Goal: Information Seeking & Learning: Check status

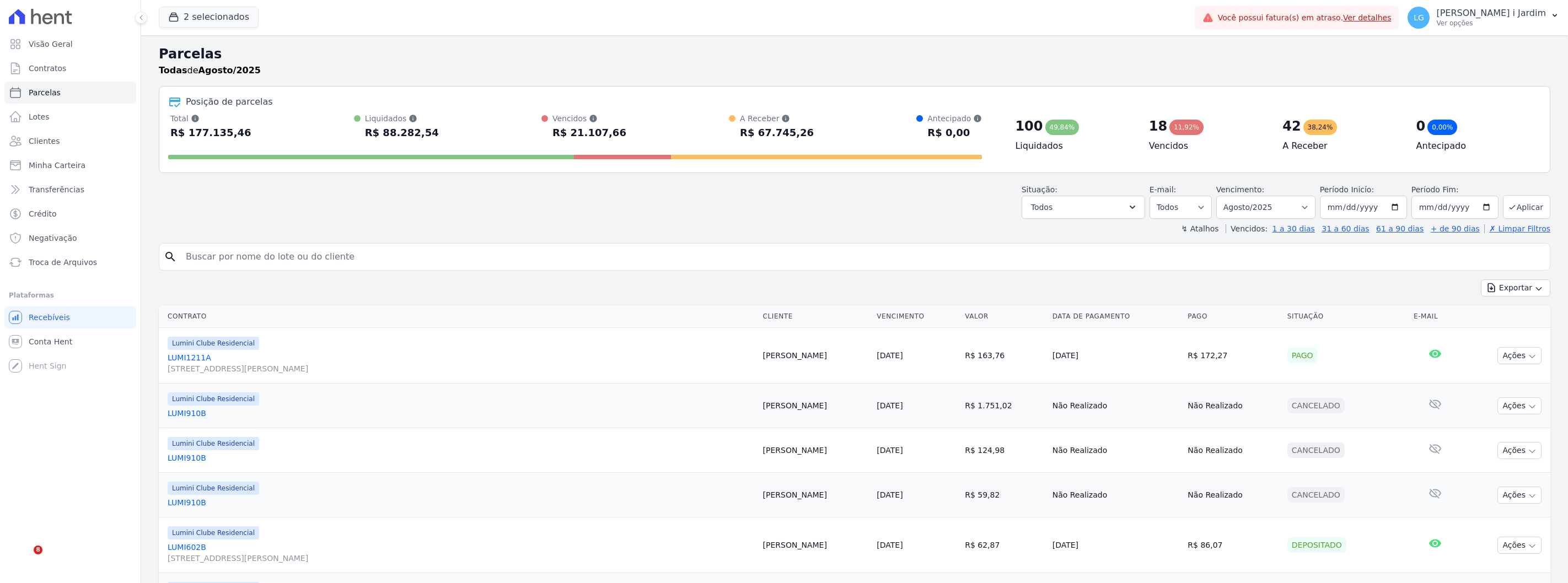
select select
click at [198, 10] on button "2 selecionados" at bounding box center [208, 17] width 100 height 21
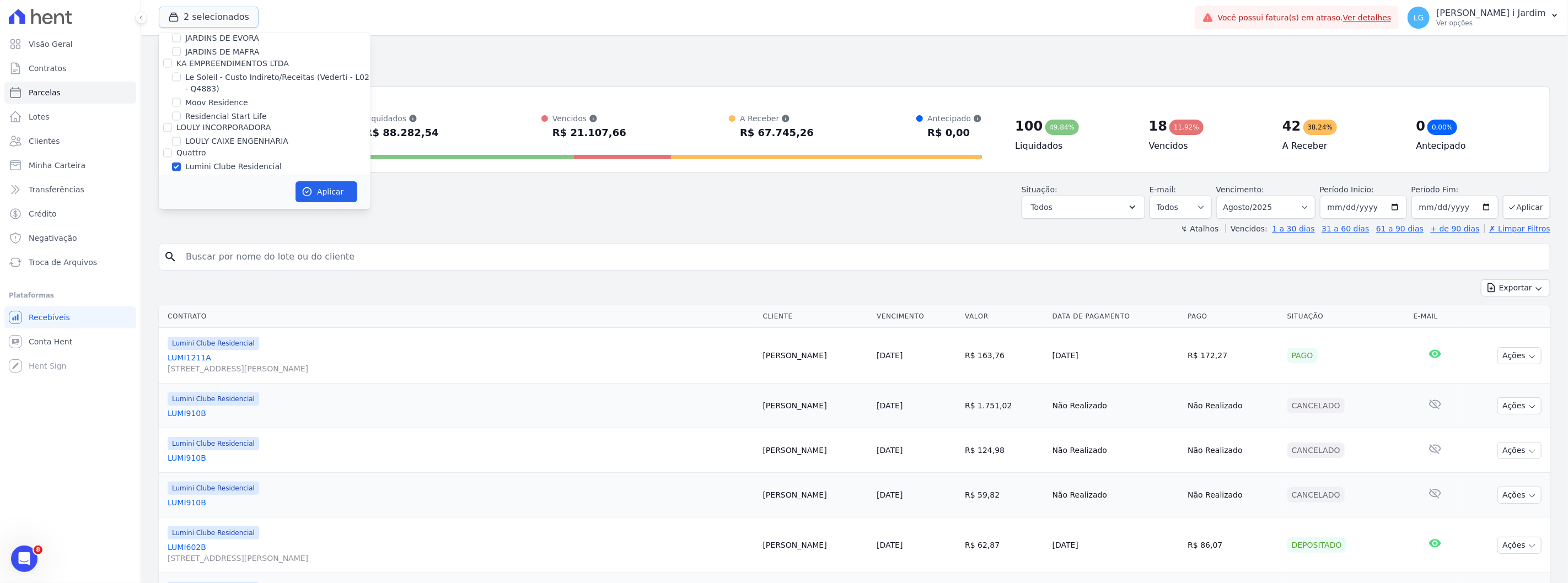
scroll to position [1673, 0]
click at [213, 178] on label "Lumini Clube Residencial - 1" at bounding box center [240, 183] width 109 height 11
click at [181, 179] on input "Lumini Clube Residencial - 1" at bounding box center [177, 183] width 9 height 9
checkbox input "false"
click at [217, 165] on label "Lumini Clube Residencial" at bounding box center [234, 170] width 97 height 11
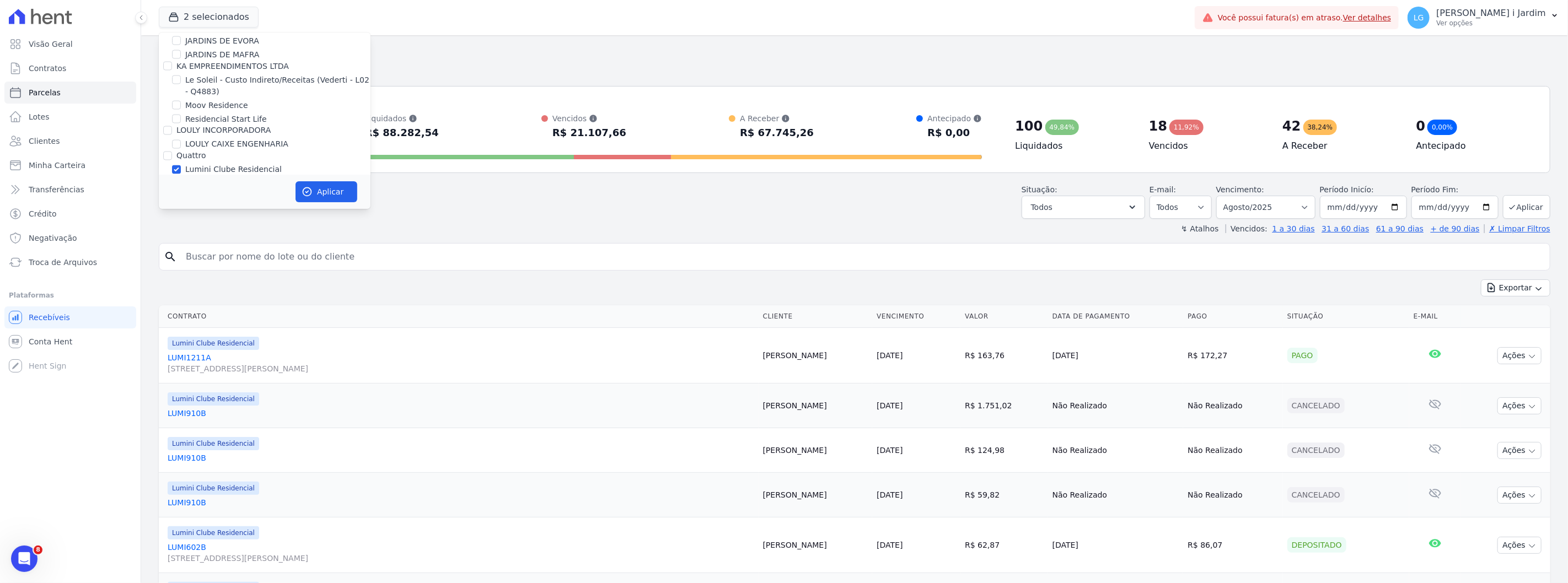
click at [181, 165] on input "Lumini Clube Residencial" at bounding box center [177, 170] width 9 height 9
checkbox input "false"
click at [216, 207] on label "JARDINS DE EVORA" at bounding box center [222, 212] width 74 height 11
click at [181, 207] on input "JARDINS DE EVORA" at bounding box center [177, 212] width 9 height 9
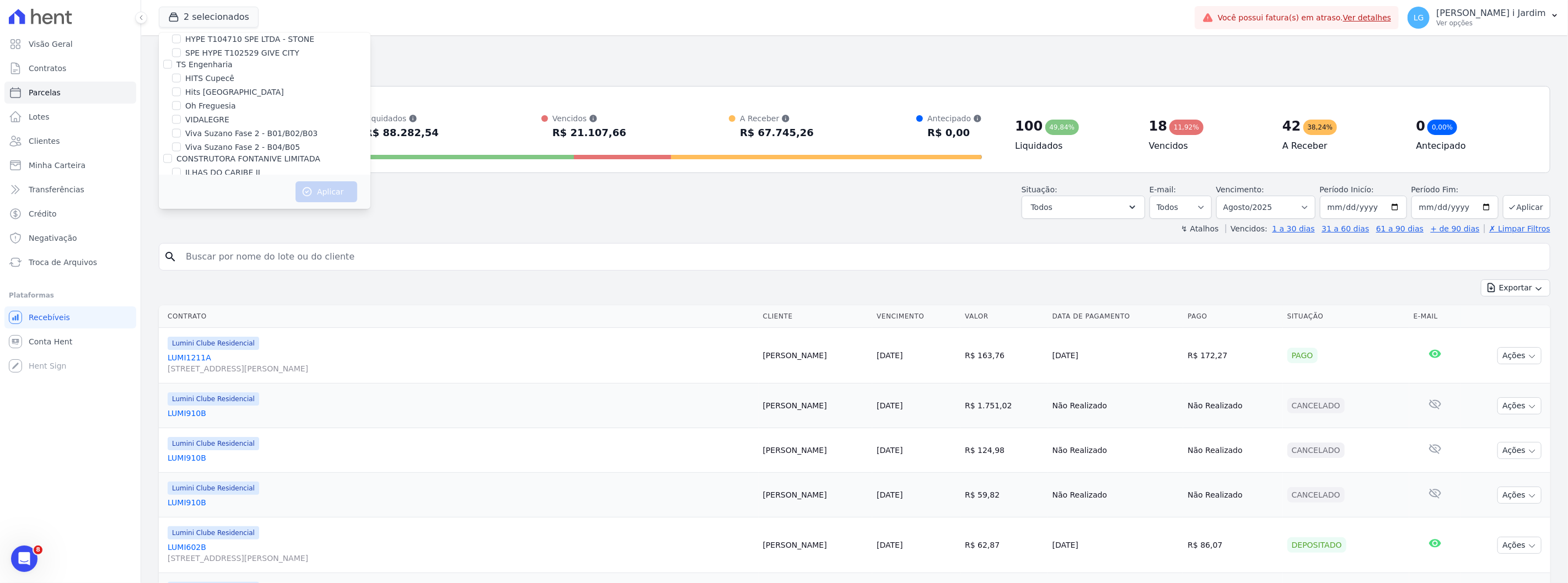
checkbox input "true"
click at [219, 220] on label "JARDINS DE MAFRA" at bounding box center [222, 225] width 74 height 11
click at [181, 221] on input "JARDINS DE MAFRA" at bounding box center [177, 225] width 9 height 9
checkbox input "true"
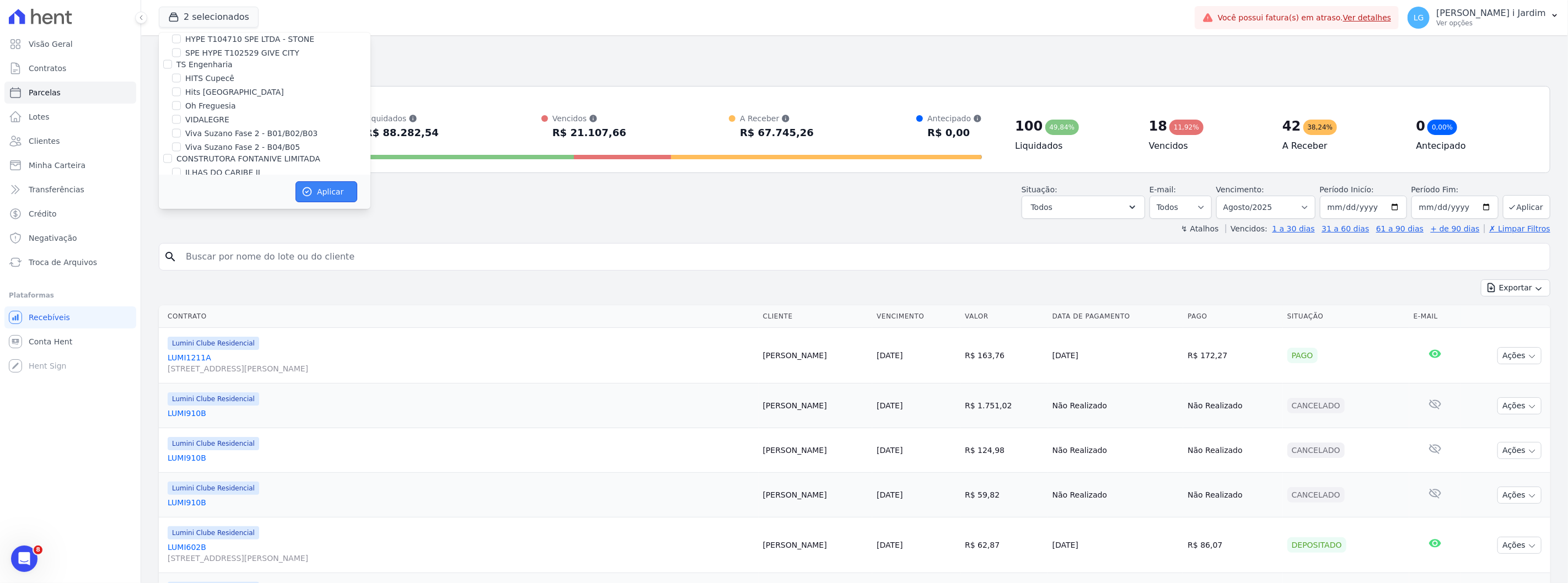
click at [339, 186] on button "Aplicar" at bounding box center [326, 192] width 62 height 21
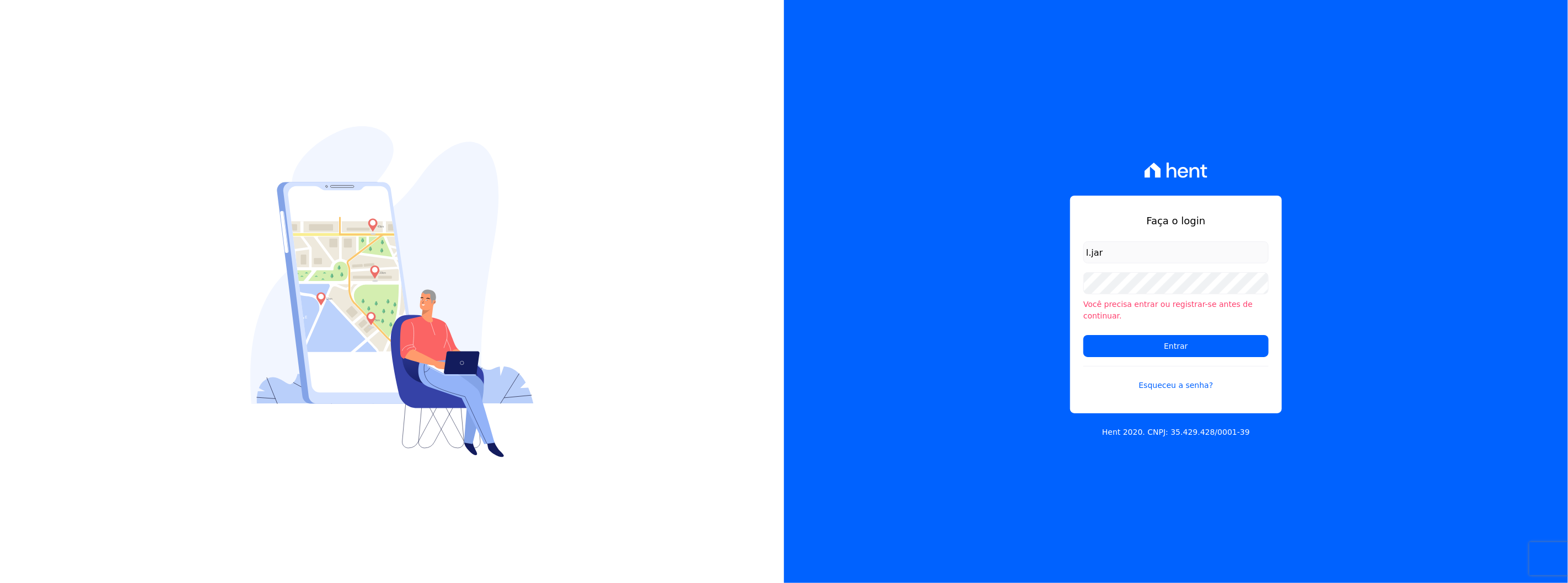
type input "l.jardim@lbacapital.com.br"
click at [1084, 335] on input "Entrar" at bounding box center [1177, 346] width 186 height 22
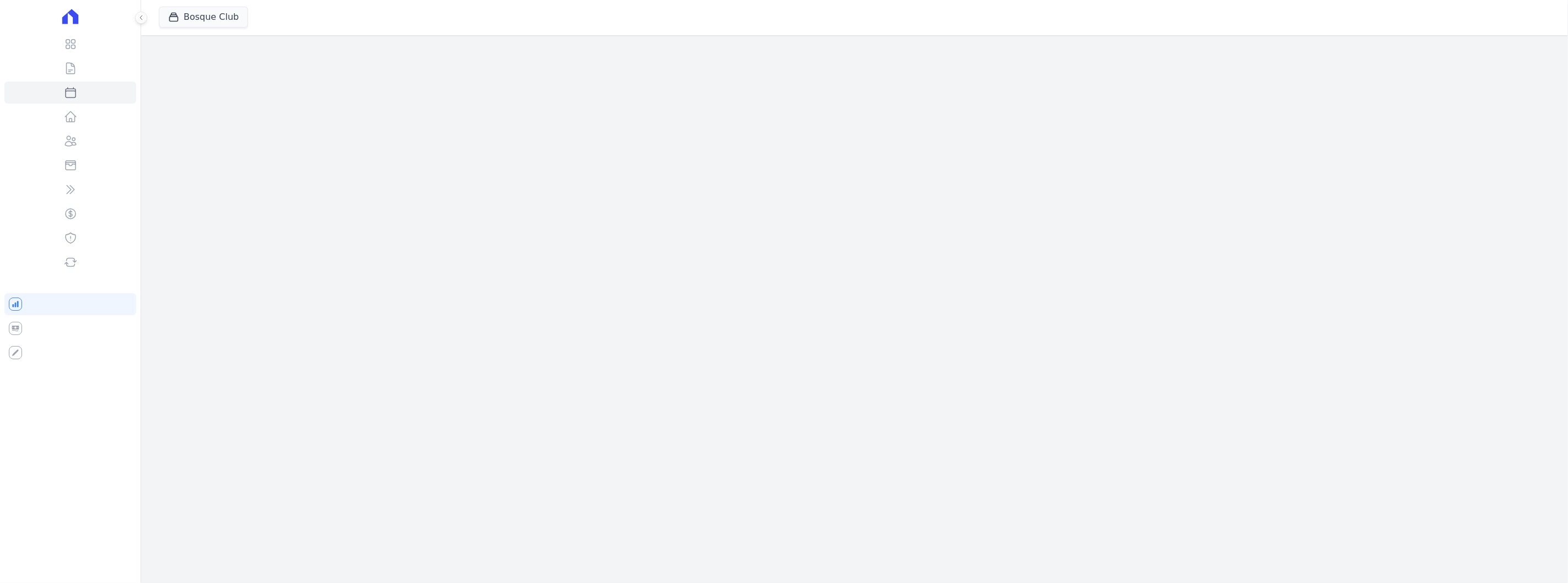
select select
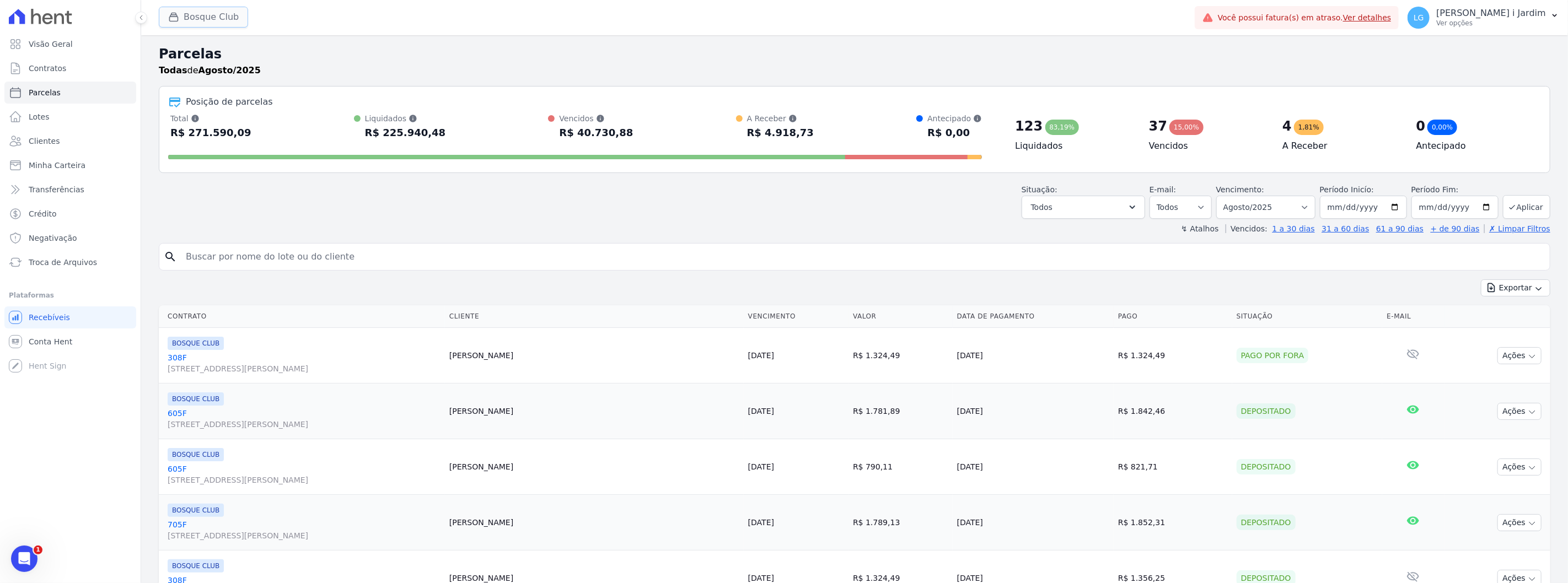
click at [191, 19] on button "Bosque Club" at bounding box center [203, 17] width 89 height 21
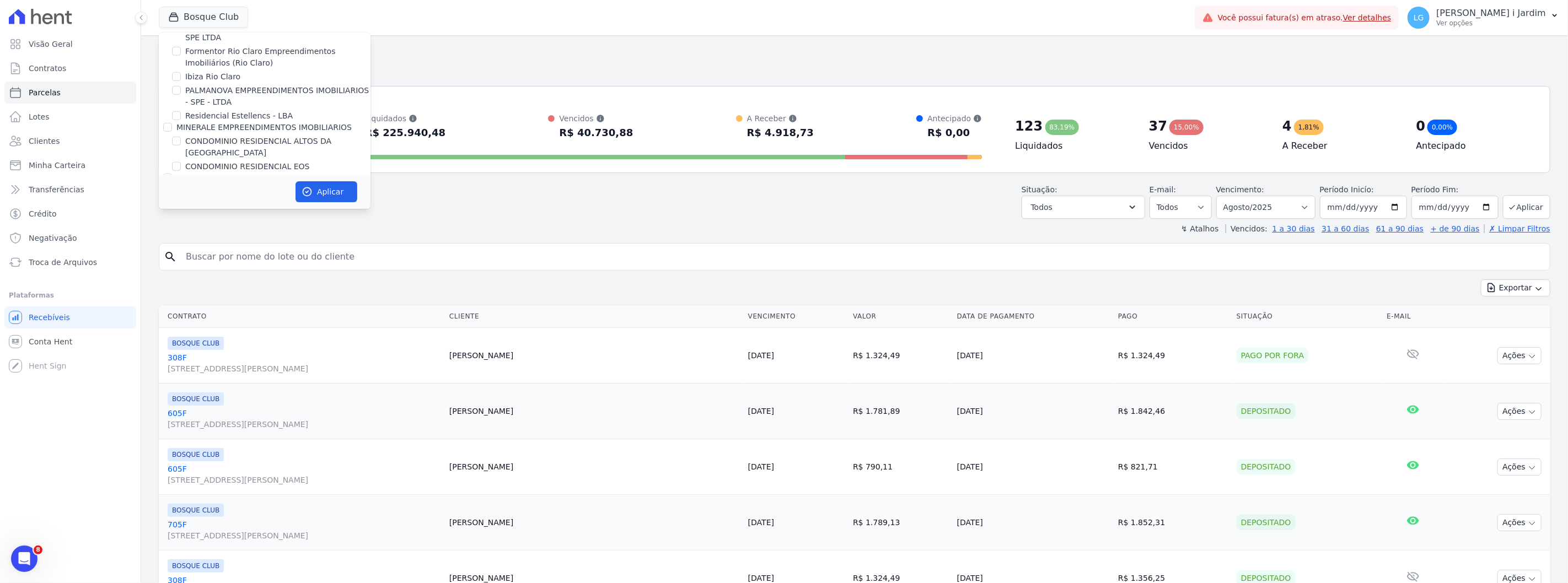
scroll to position [1502, 0]
click at [207, 207] on label "JARDINS DE EVORA" at bounding box center [222, 212] width 74 height 11
click at [181, 207] on input "JARDINS DE EVORA" at bounding box center [177, 212] width 9 height 9
checkbox input "true"
click at [213, 220] on label "JARDINS DE MAFRA" at bounding box center [222, 225] width 74 height 11
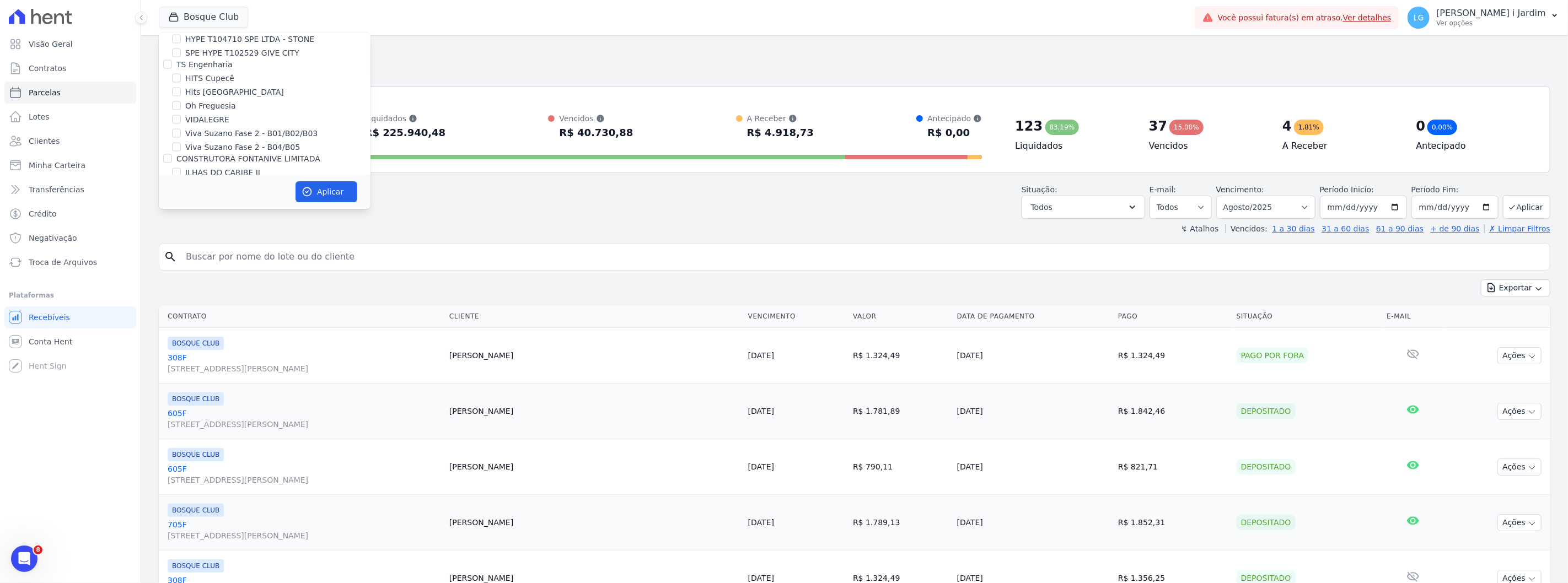
click at [181, 221] on input "JARDINS DE MAFRA" at bounding box center [177, 225] width 9 height 9
checkbox input "true"
click at [223, 114] on label "BOSQUE CLUB" at bounding box center [213, 111] width 55 height 11
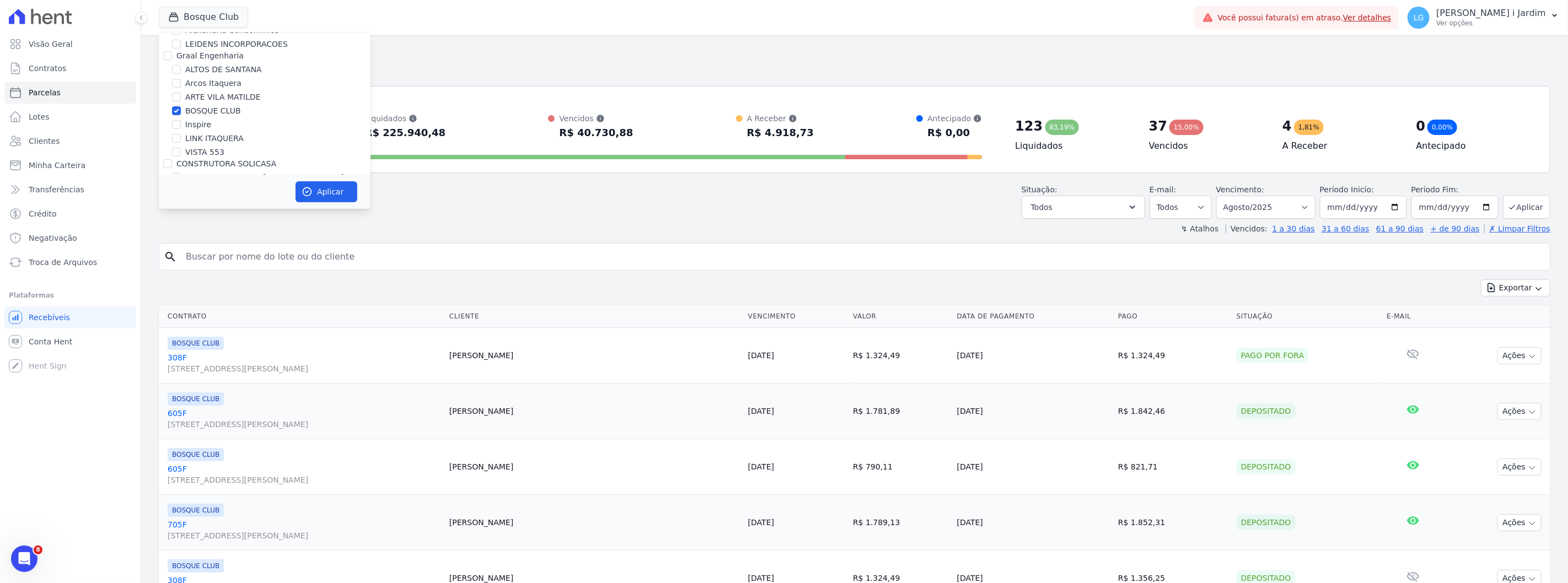
click at [181, 114] on input "BOSQUE CLUB" at bounding box center [177, 111] width 9 height 9
checkbox input "false"
click at [323, 190] on button "Aplicar" at bounding box center [326, 192] width 62 height 21
select select
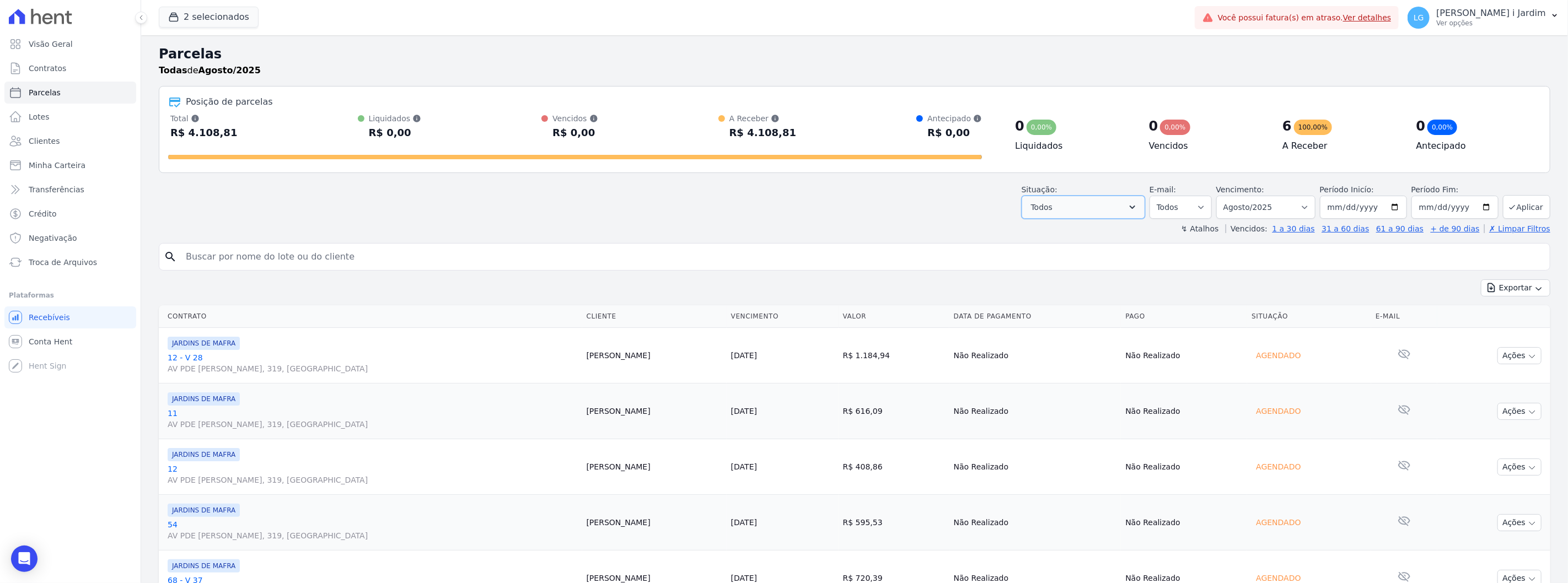
click at [1129, 206] on button "Todos" at bounding box center [1083, 207] width 123 height 23
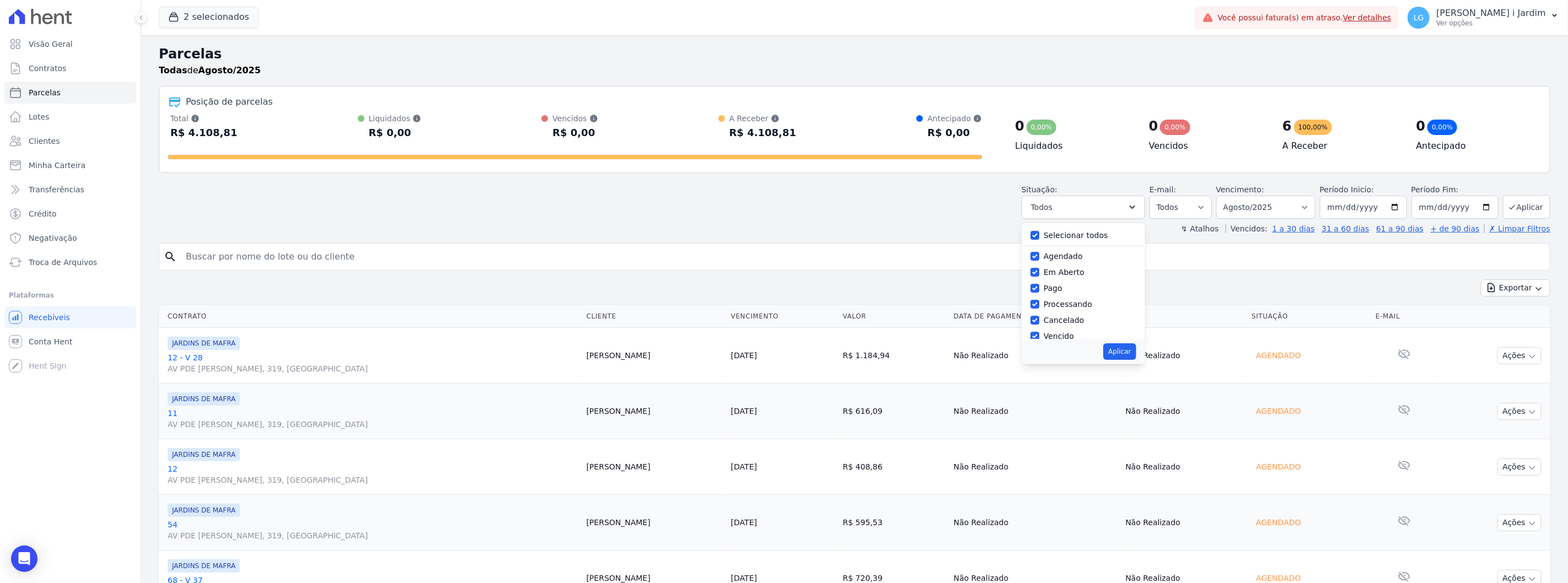
click at [1084, 233] on label "Selecionar todos" at bounding box center [1076, 236] width 64 height 9
click at [1040, 233] on input "Selecionar todos" at bounding box center [1035, 236] width 9 height 9
checkbox input "false"
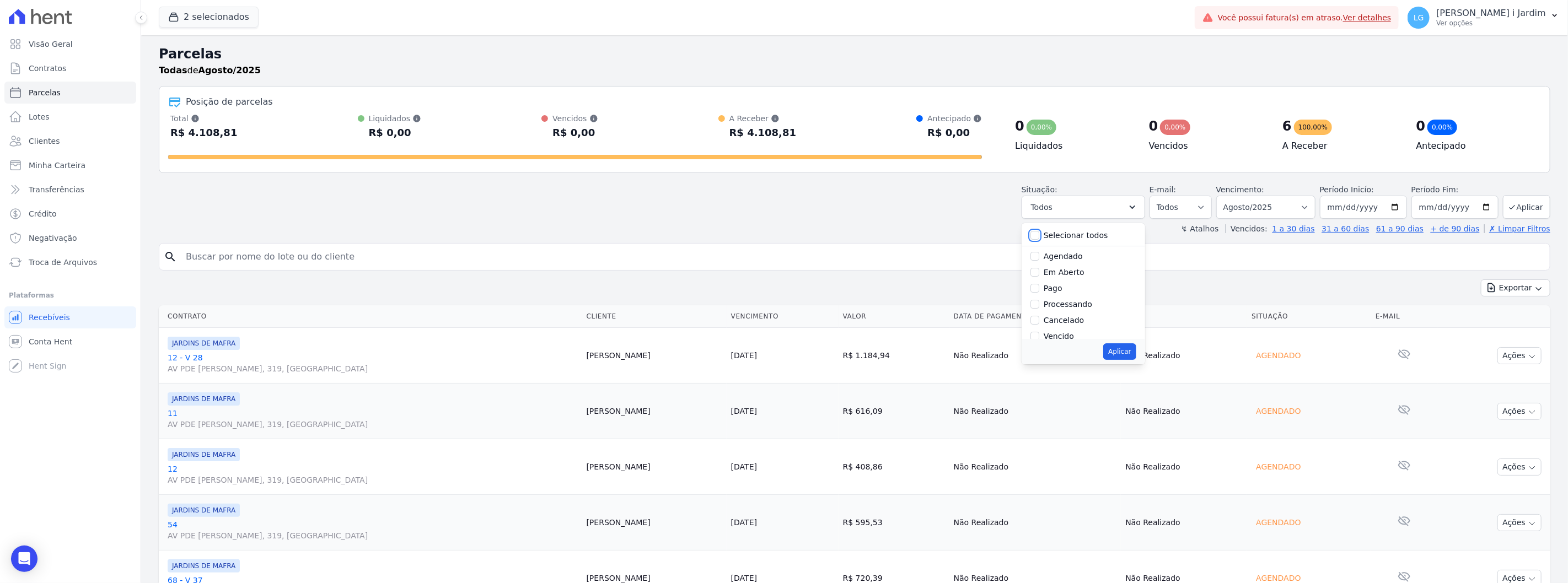
checkbox input "false"
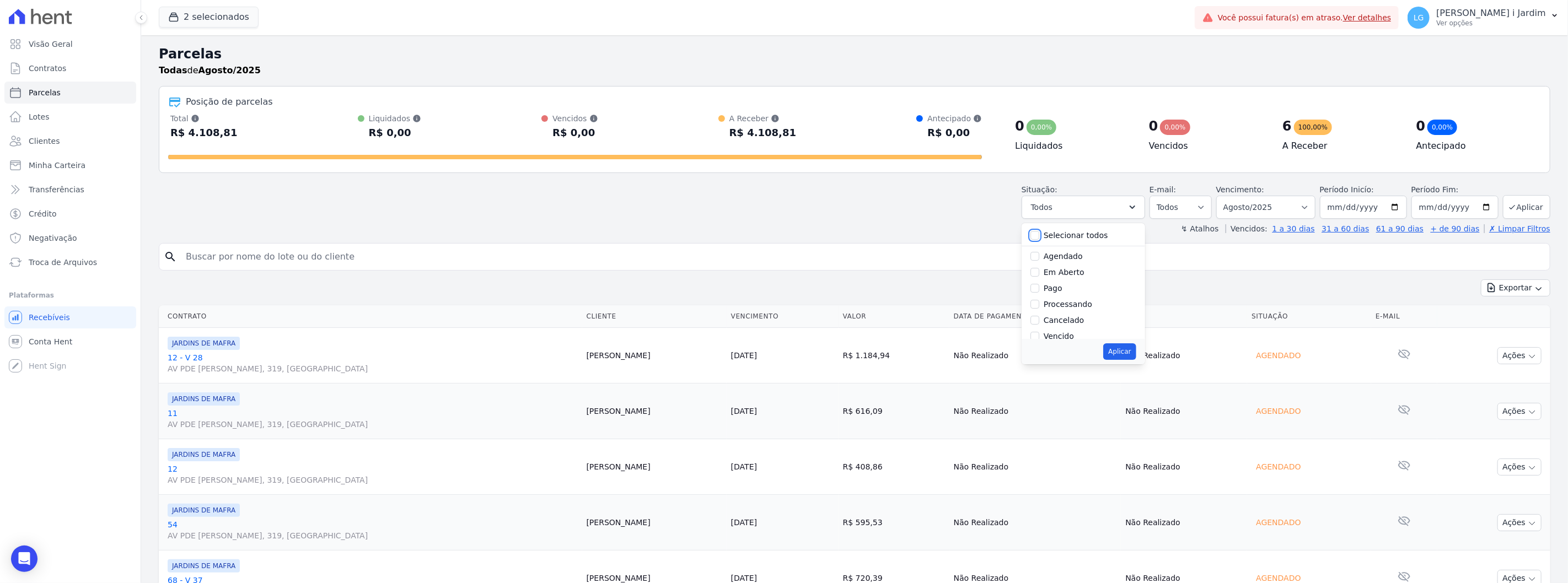
checkbox input "false"
click at [1084, 273] on label "Em Aberto" at bounding box center [1064, 272] width 41 height 9
click at [1040, 273] on input "Em Aberto" at bounding box center [1035, 272] width 9 height 9
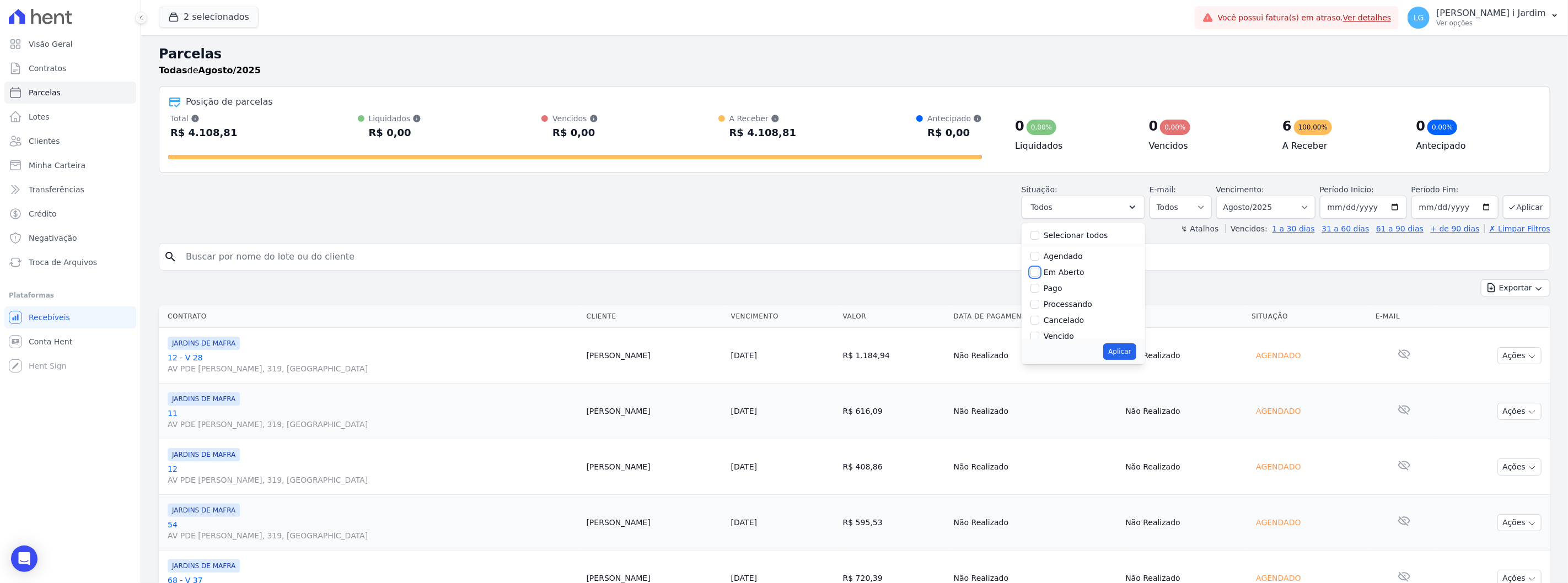
checkbox input "true"
click at [1127, 354] on button "Aplicar" at bounding box center [1119, 352] width 32 height 16
select select "pending"
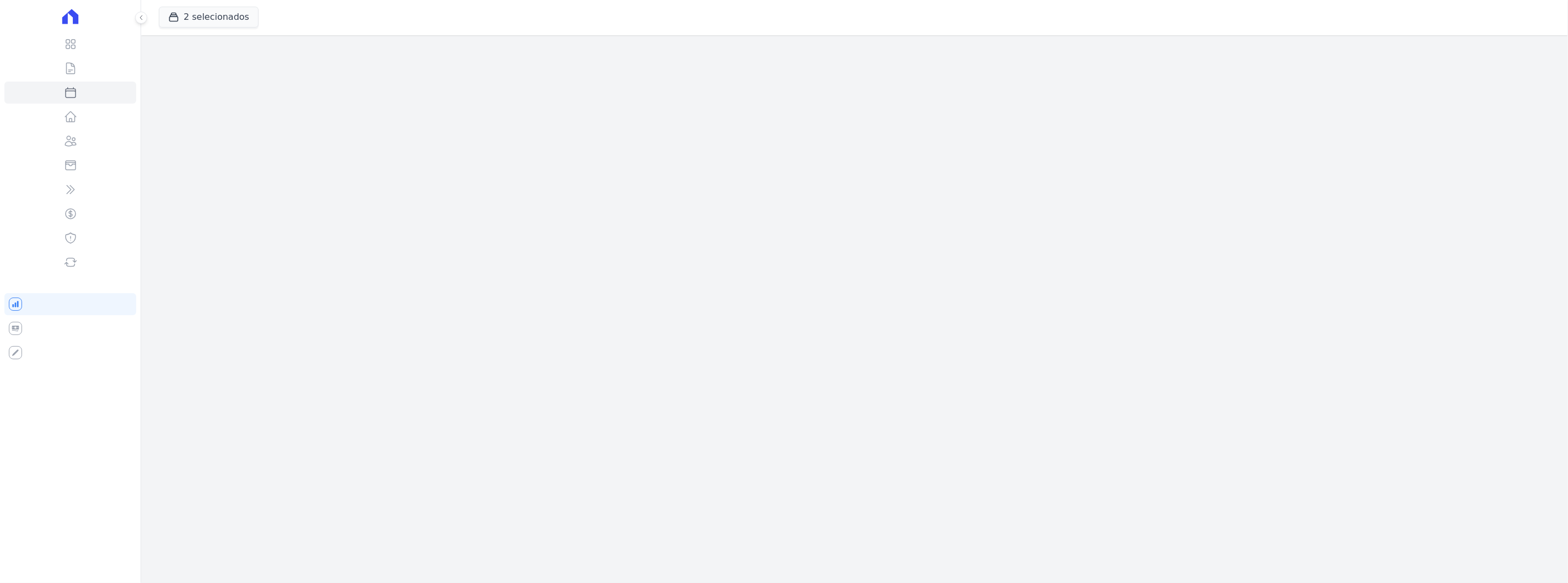
select select
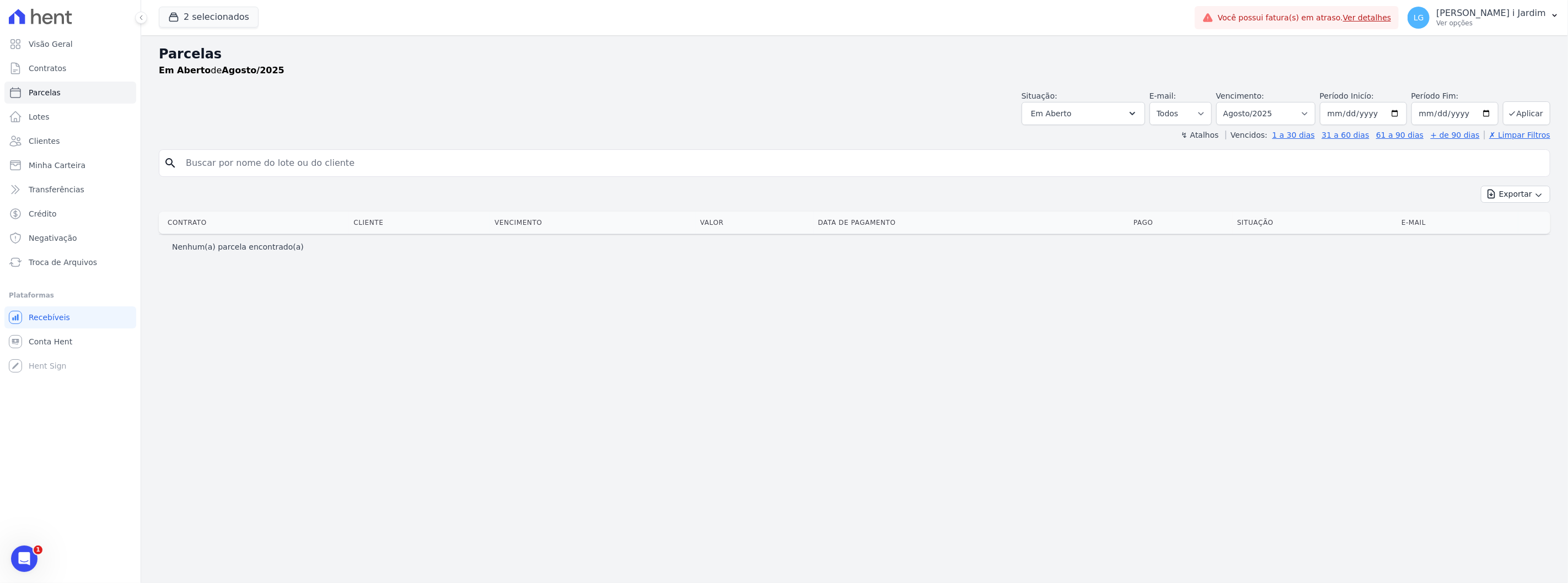
click at [228, 32] on div "2 selecionados Trapisa Engenharia Acaiá Residencial Icatu Residencial PORTO5 IN…" at bounding box center [674, 17] width 1031 height 37
click at [228, 21] on button "2 selecionados" at bounding box center [208, 17] width 100 height 21
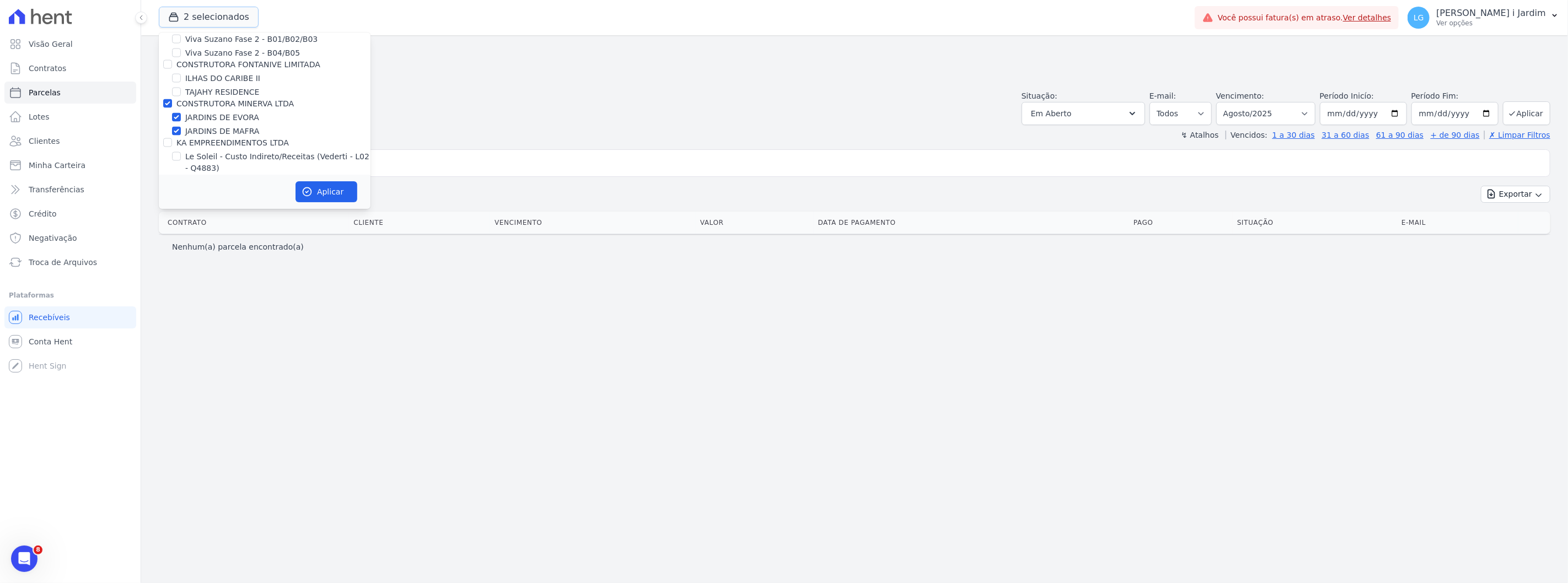
scroll to position [1531, 0]
click at [506, 95] on div "Situação: Agendado Em Aberto Pago Processando Cancelado Vencido Transferindo De…" at bounding box center [854, 106] width 1391 height 39
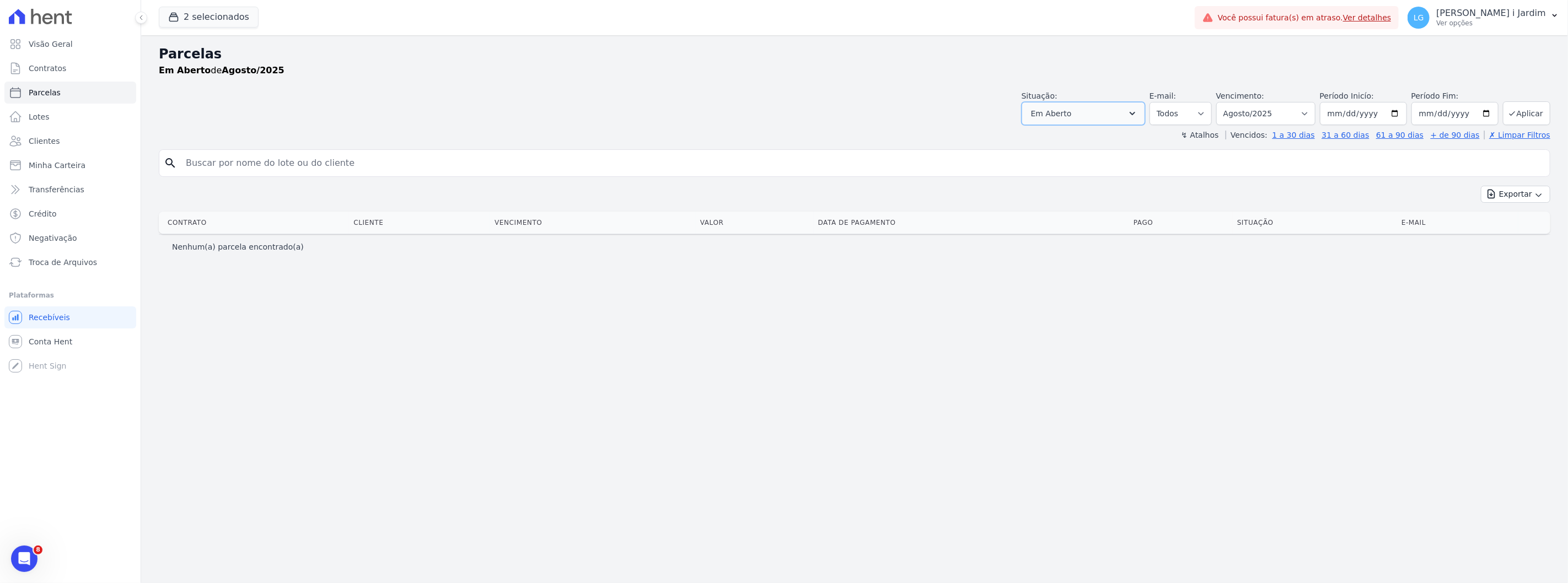
click at [1115, 118] on button "Em Aberto" at bounding box center [1083, 113] width 123 height 23
click at [1094, 138] on label "Selecionar todos" at bounding box center [1076, 141] width 64 height 9
click at [1040, 138] on input "Selecionar todos" at bounding box center [1035, 141] width 9 height 9
checkbox input "true"
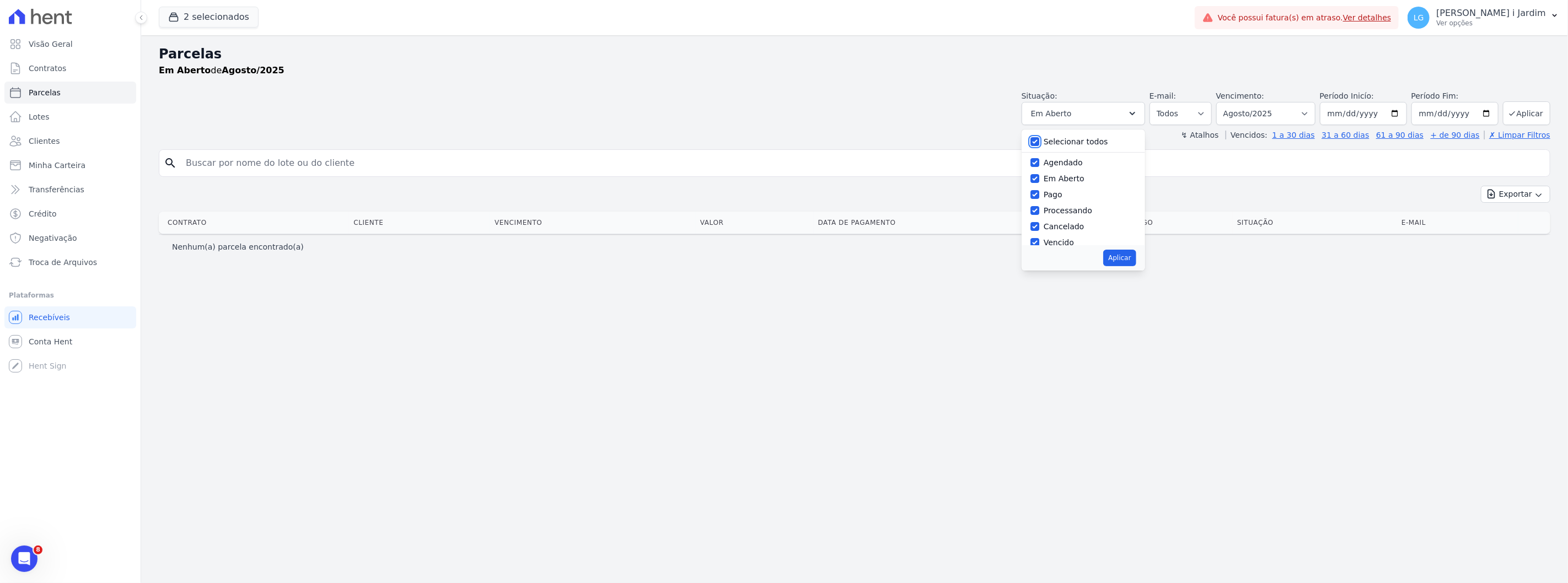
checkbox input "true"
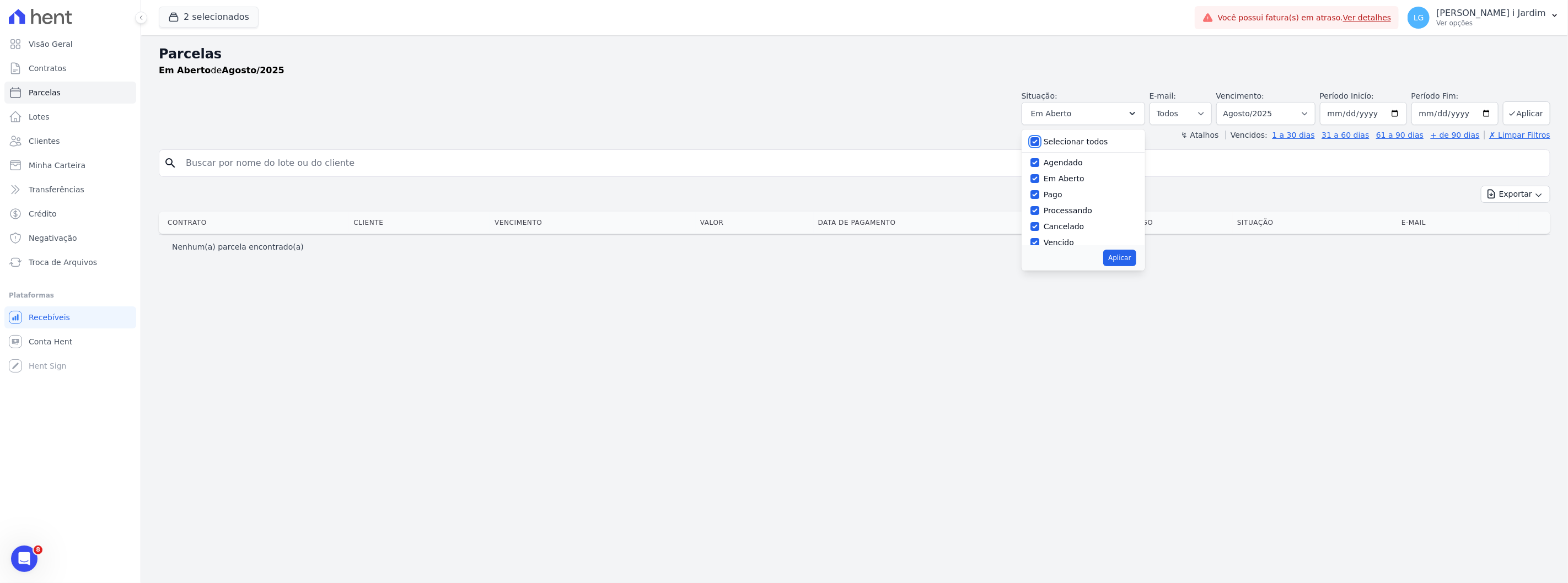
checkbox input "true"
click at [1132, 250] on button "Aplicar" at bounding box center [1119, 258] width 32 height 16
select select "scheduled"
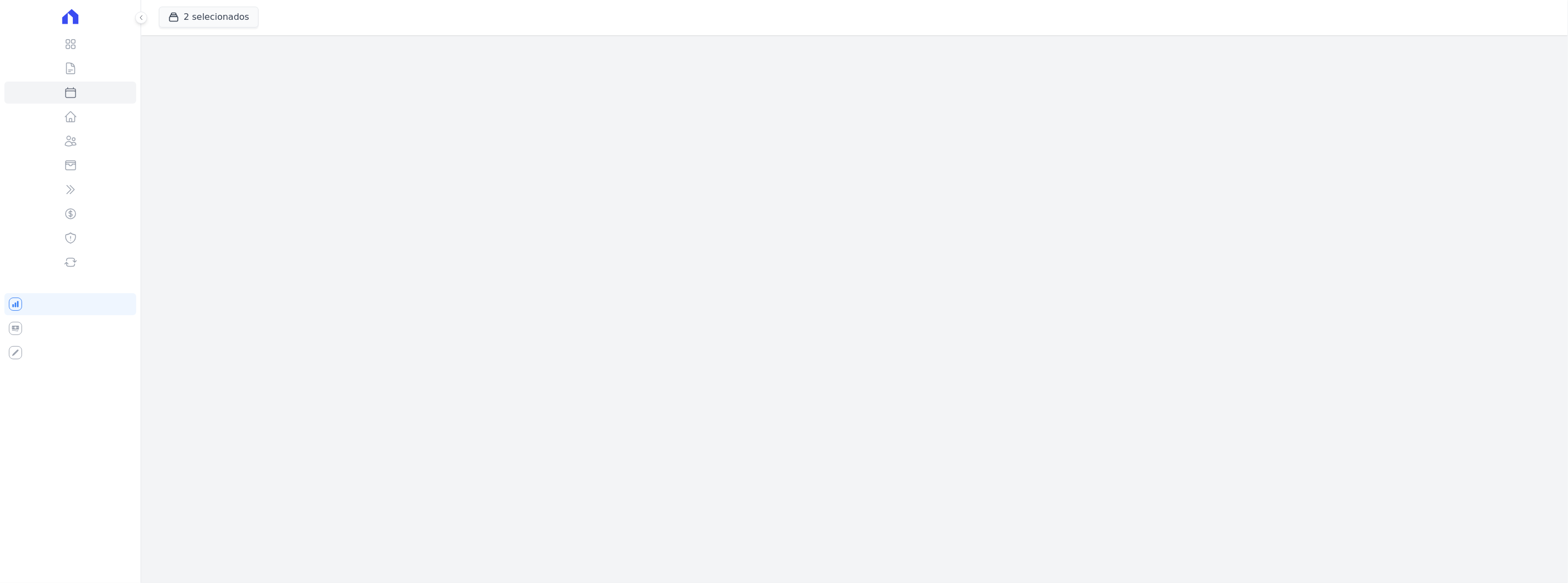
select select
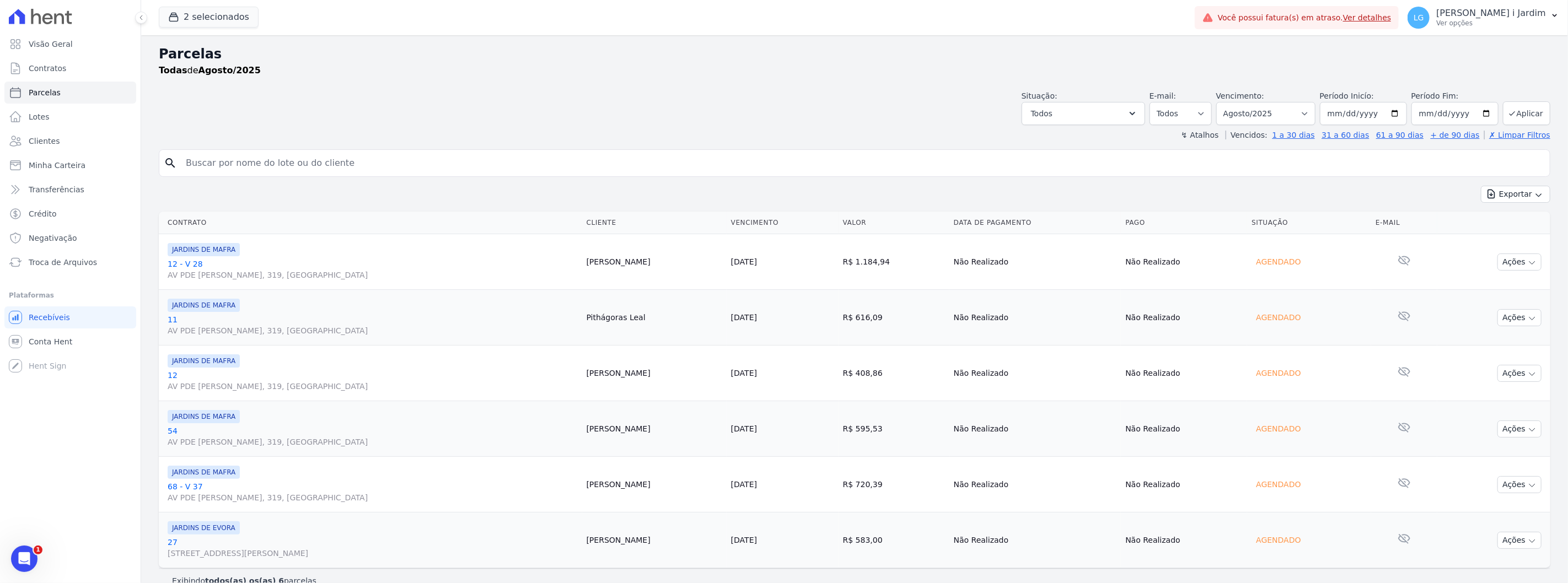
scroll to position [19, 0]
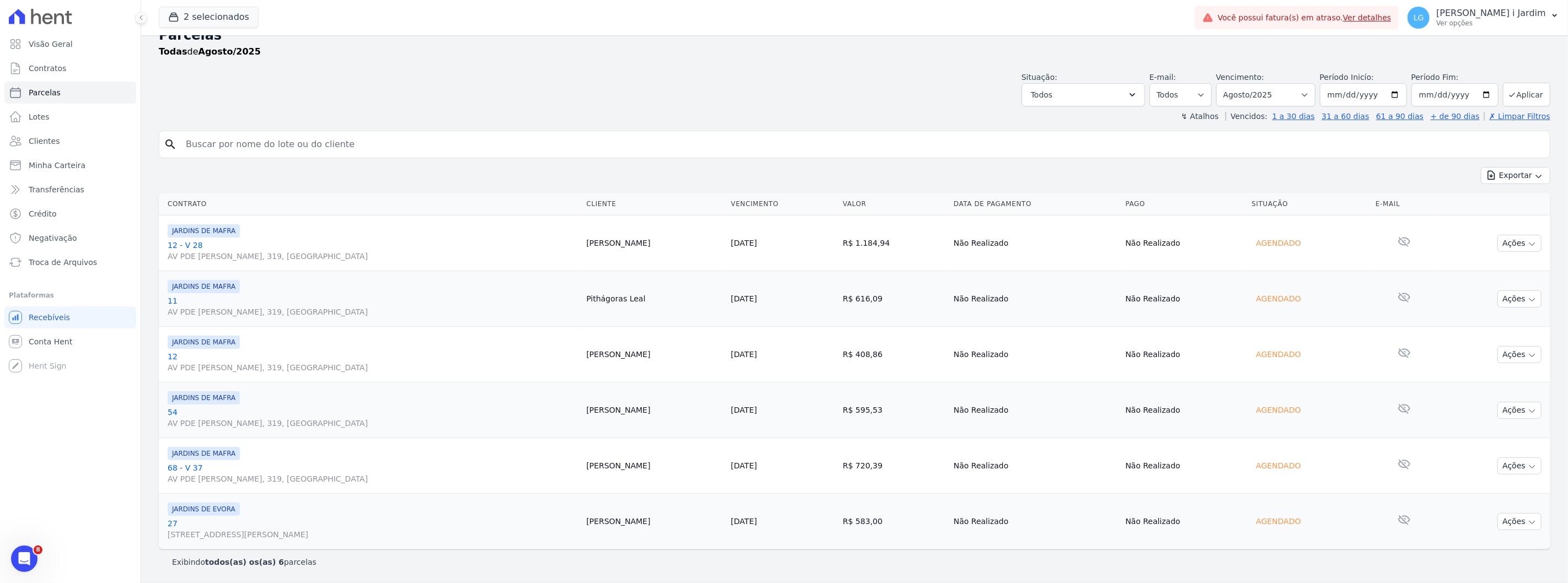
click at [1286, 79] on div "Vencimento: Filtrar por período ──────── Todos os meses Agosto/2025 Setembro/20…" at bounding box center [1266, 89] width 100 height 34
click at [1285, 92] on select "Filtrar por período ──────── Todos os meses Agosto/2025 Setembro/2025 Outubro/2…" at bounding box center [1266, 94] width 100 height 23
select select "09/2025"
click at [1223, 83] on select "Filtrar por período ──────── Todos os meses Agosto/2025 Setembro/2025 Outubro/2…" at bounding box center [1266, 94] width 100 height 23
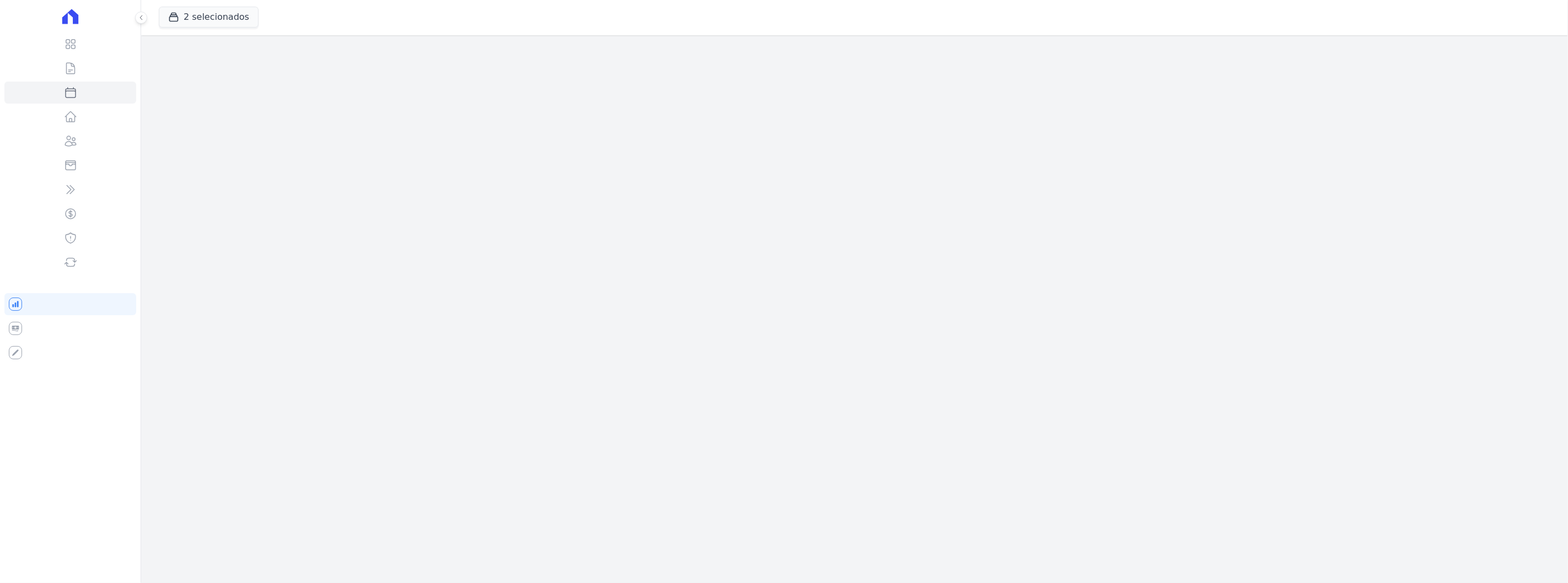
select select
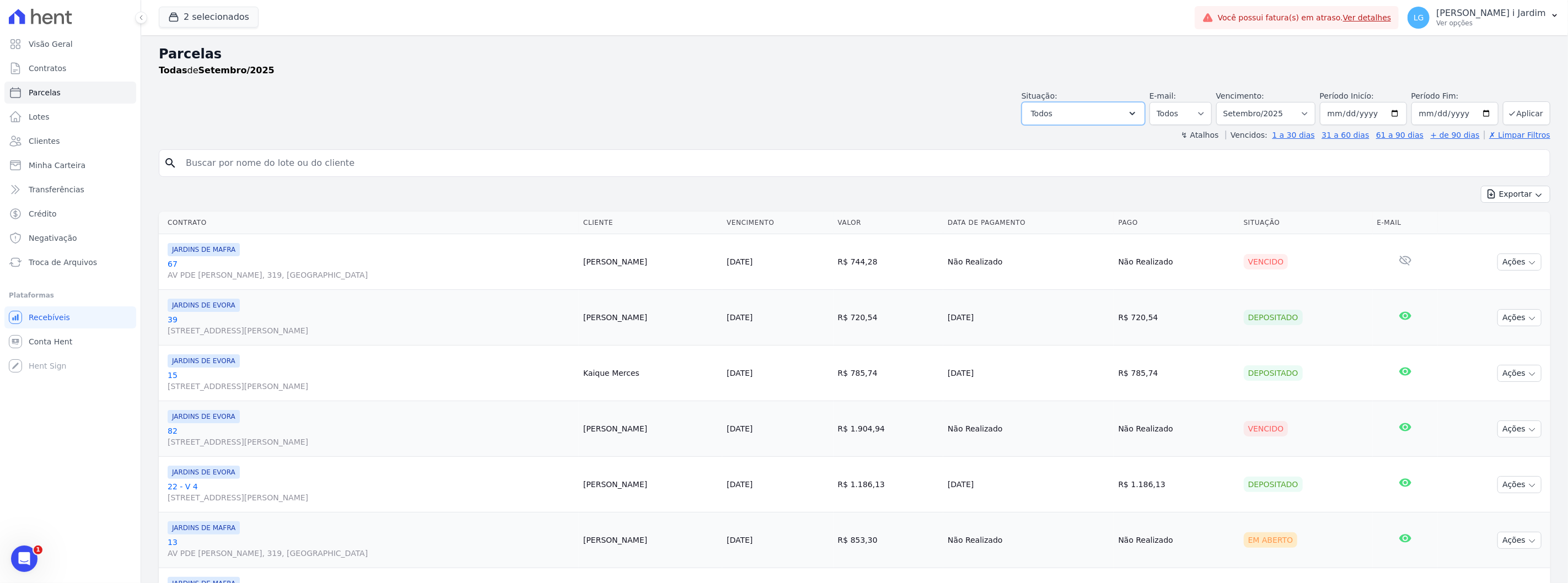
drag, startPoint x: 1076, startPoint y: 120, endPoint x: 1070, endPoint y: 132, distance: 13.4
click at [1076, 120] on button "Todos" at bounding box center [1083, 113] width 123 height 23
click at [1052, 140] on label "Selecionar todos" at bounding box center [1076, 141] width 64 height 9
click at [1040, 140] on input "Selecionar todos" at bounding box center [1035, 141] width 9 height 9
checkbox input "false"
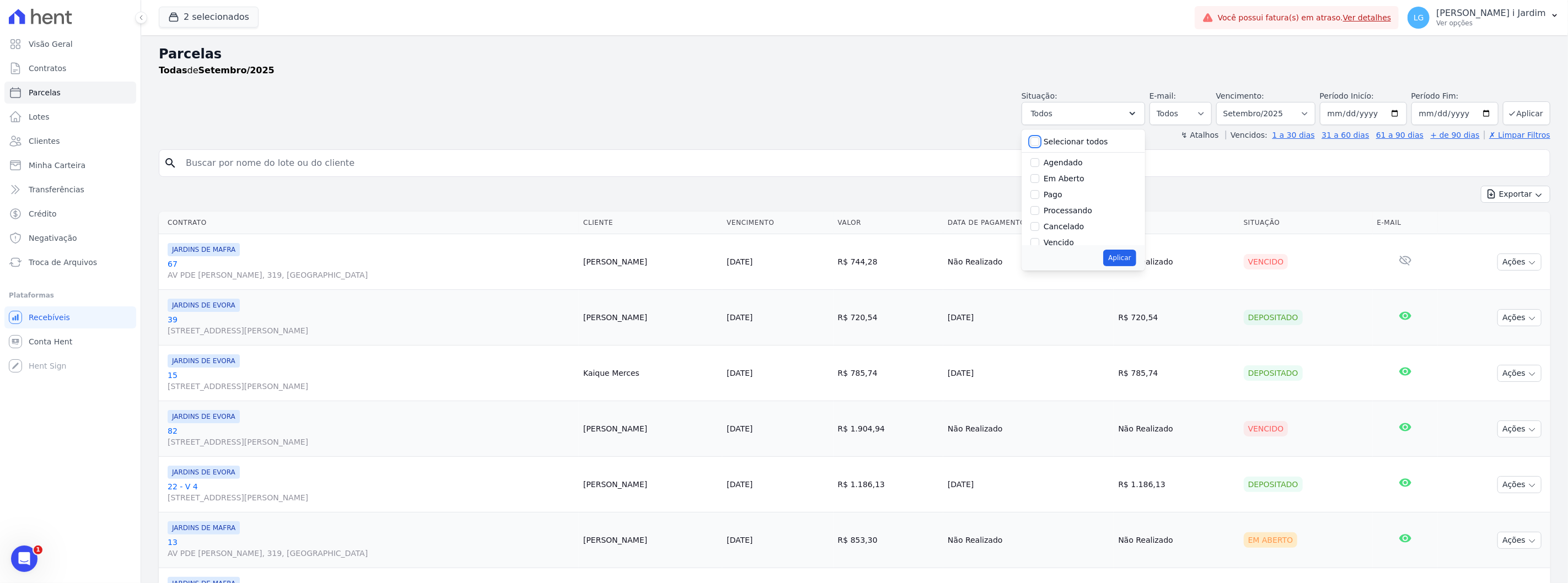
checkbox input "false"
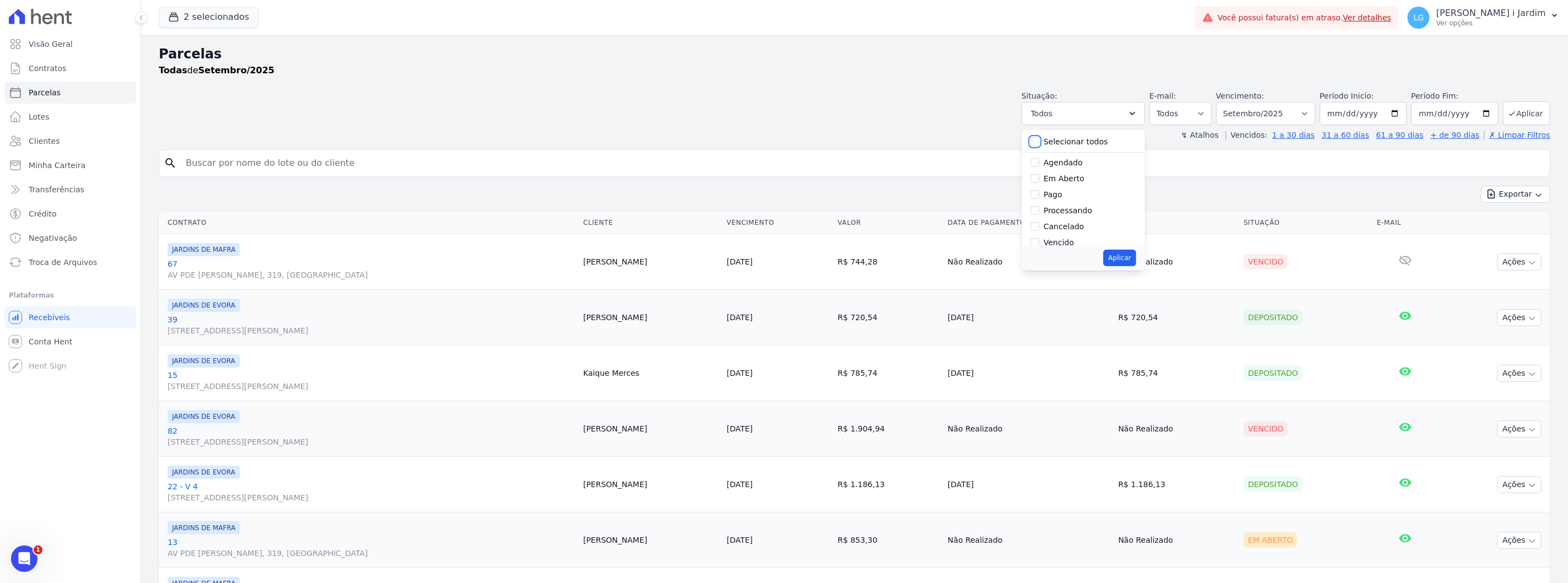
checkbox input "false"
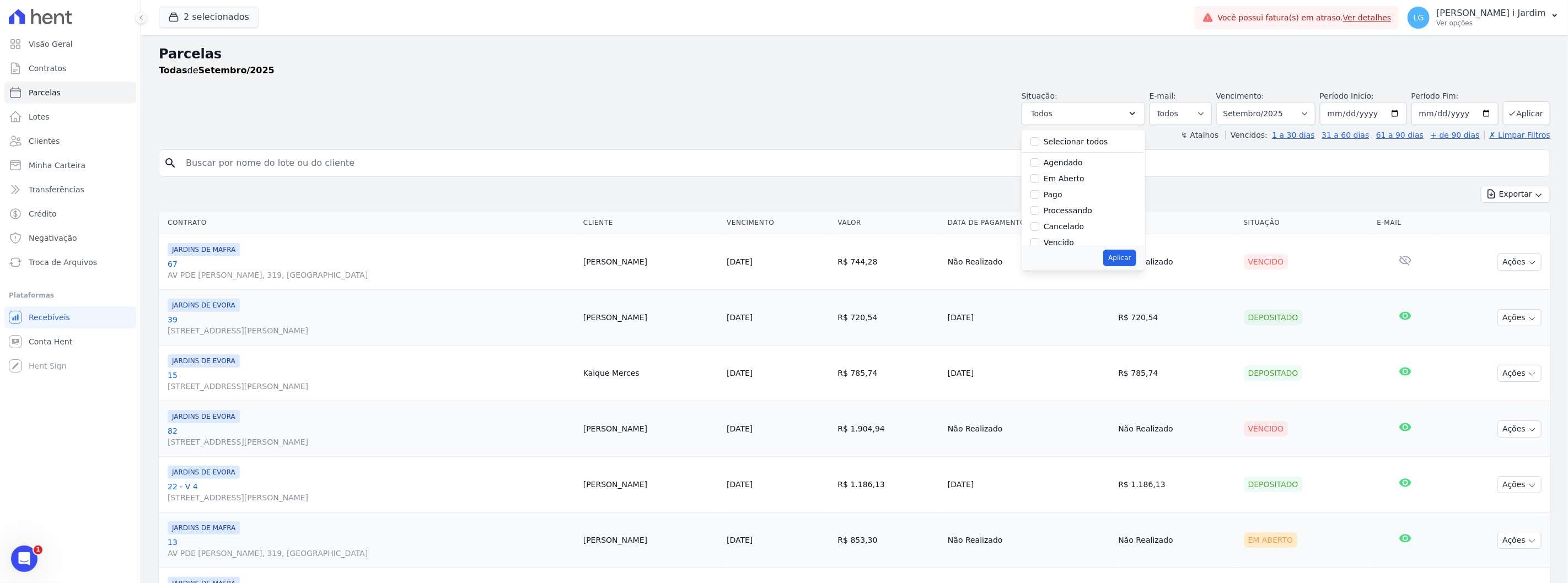
click at [1054, 183] on label "Em Aberto" at bounding box center [1064, 179] width 41 height 9
click at [1040, 183] on input "Em Aberto" at bounding box center [1035, 179] width 9 height 9
checkbox input "true"
click at [1128, 263] on button "Aplicar" at bounding box center [1119, 258] width 32 height 16
select select "pending"
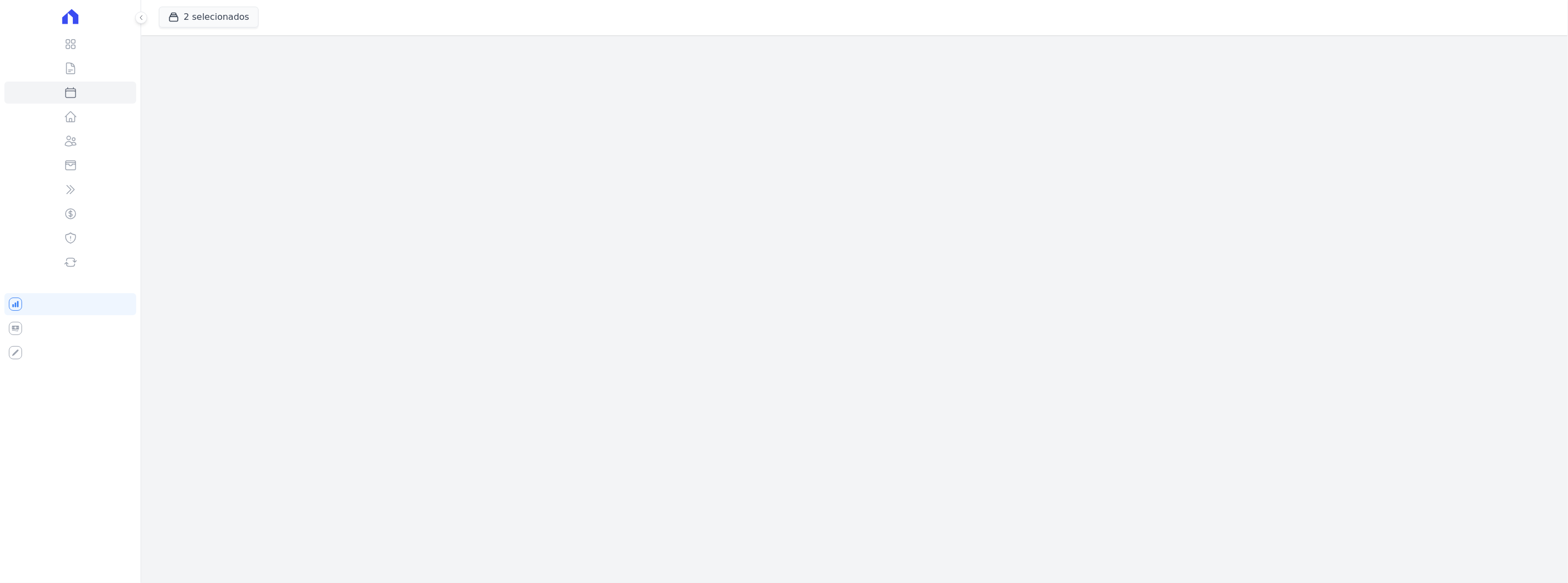
select select
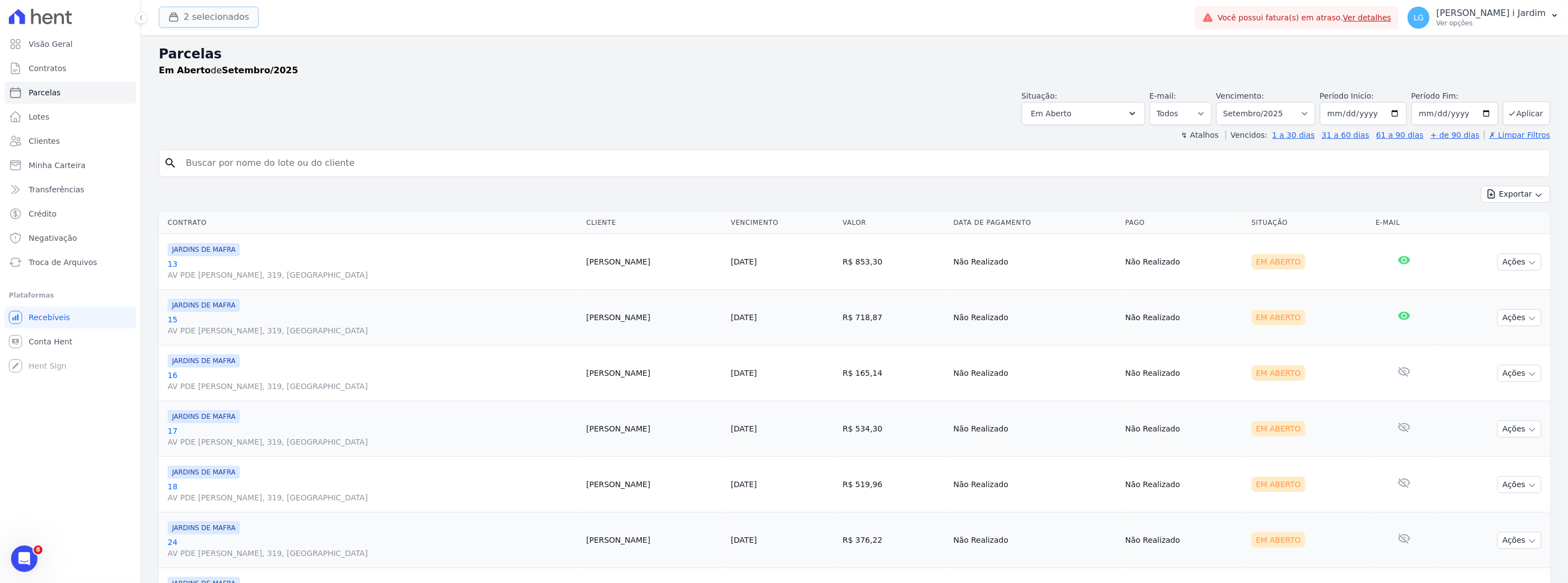
click at [229, 19] on button "2 selecionados" at bounding box center [208, 17] width 100 height 21
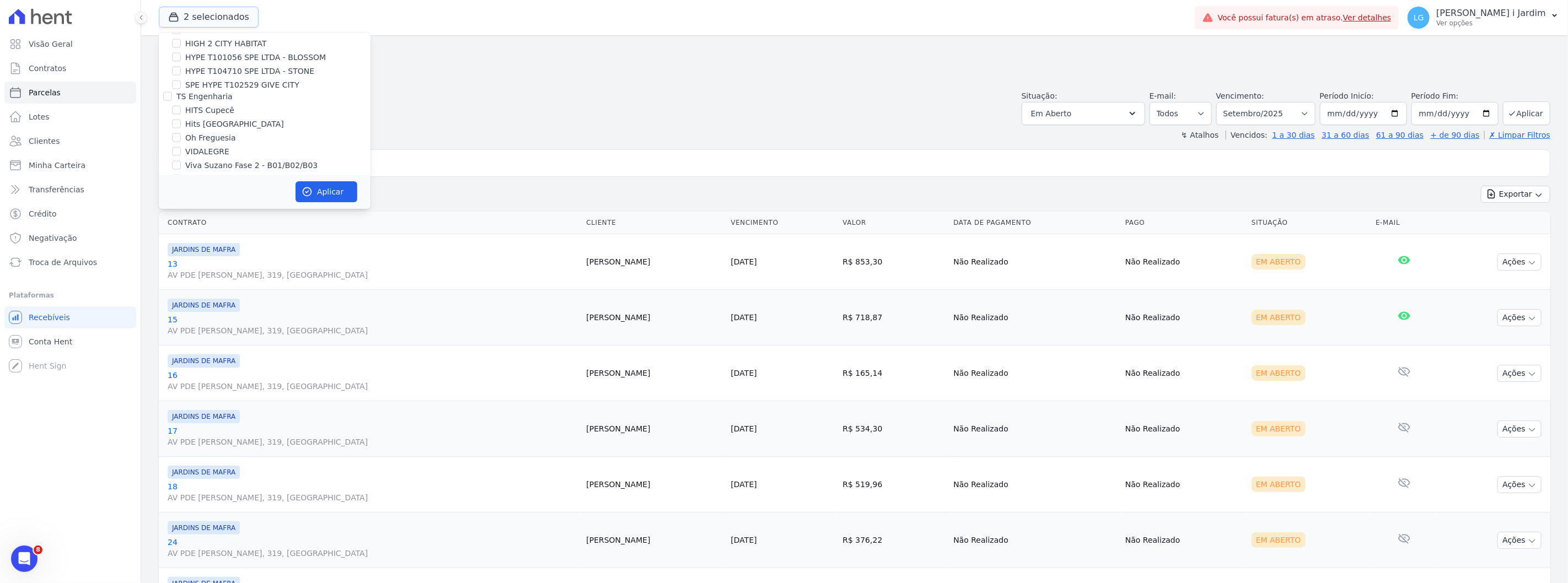
scroll to position [1470, 0]
click at [200, 239] on label "JARDINS DE EVORA" at bounding box center [222, 244] width 74 height 11
click at [181, 239] on input "JARDINS DE EVORA" at bounding box center [177, 244] width 9 height 9
checkbox input "false"
click at [203, 226] on label "CONSTRUTORA MINERVA LTDA" at bounding box center [235, 231] width 118 height 9
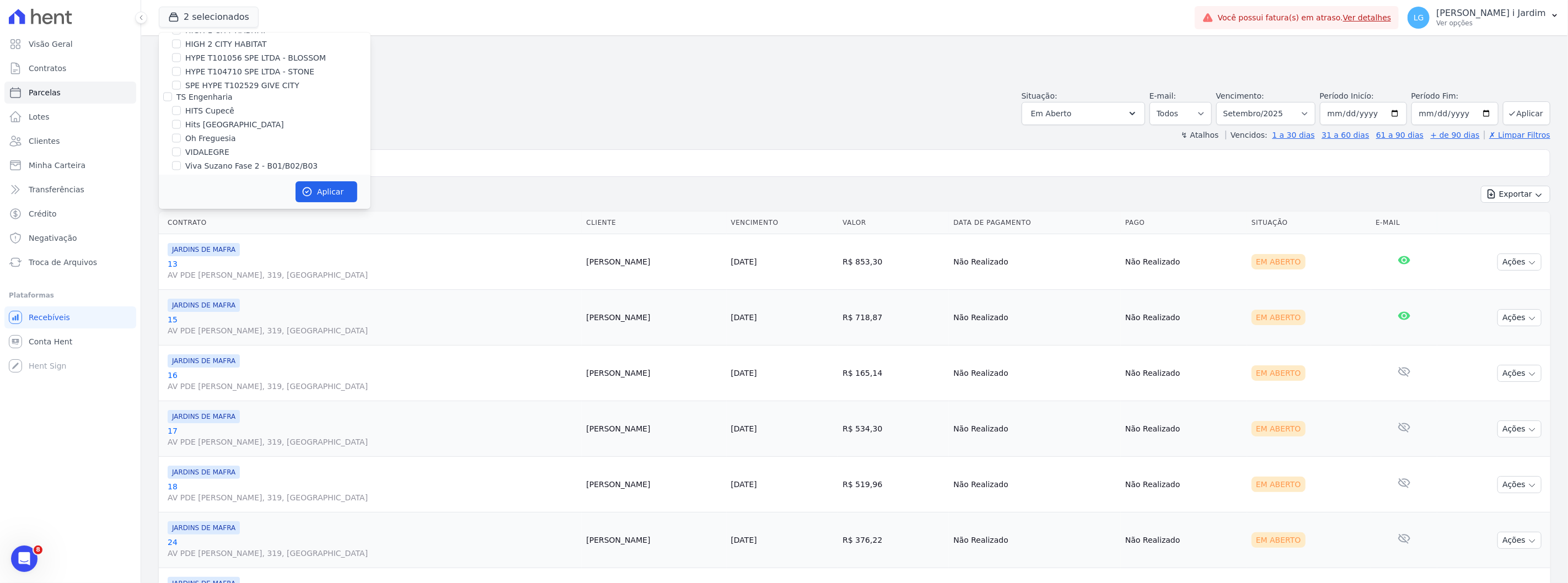
click at [172, 226] on input "CONSTRUTORA MINERVA LTDA" at bounding box center [168, 231] width 9 height 9
checkbox input "true"
click at [203, 226] on label "CONSTRUTORA MINERVA LTDA" at bounding box center [235, 231] width 118 height 9
click at [172, 226] on input "CONSTRUTORA MINERVA LTDA" at bounding box center [168, 231] width 9 height 9
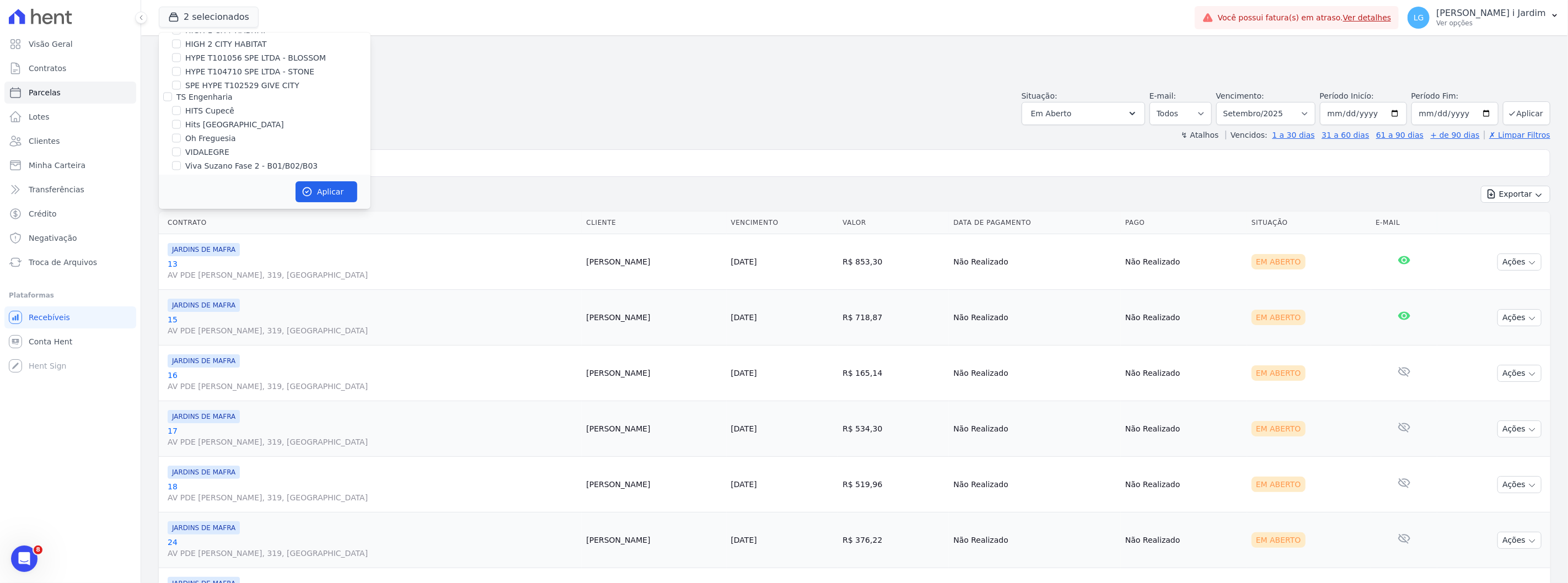
checkbox input "false"
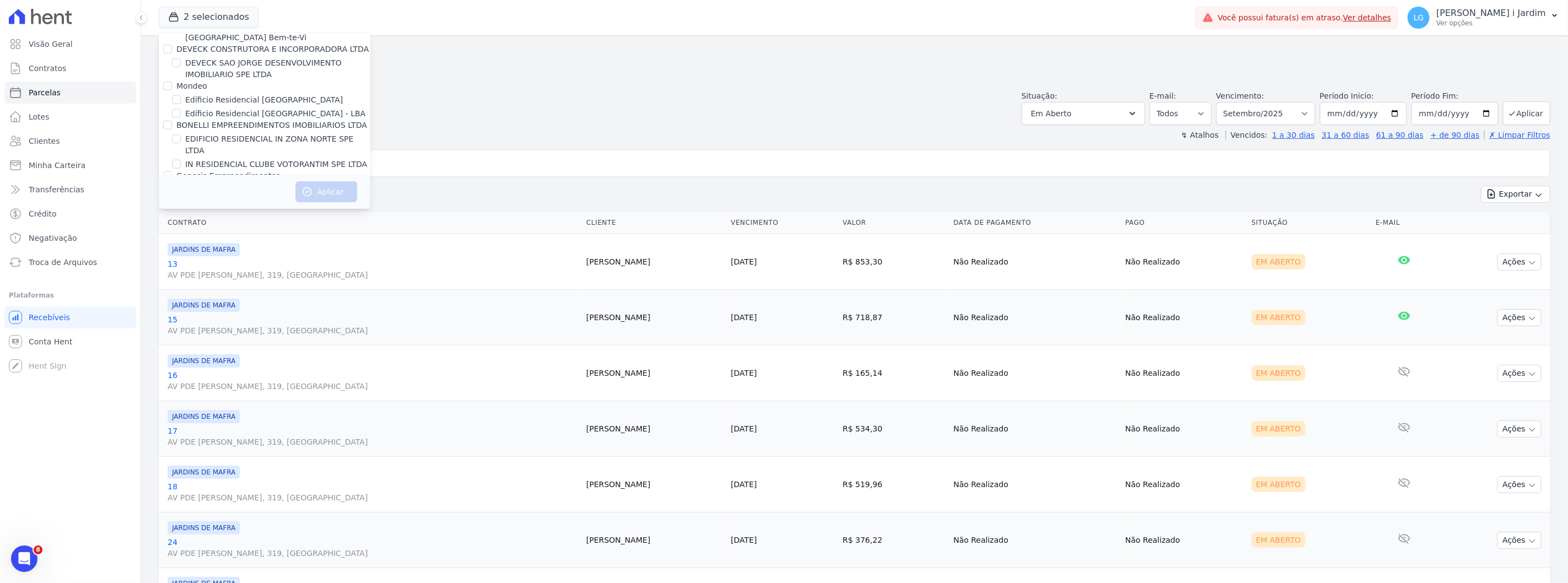
scroll to position [1199, 0]
click at [194, 194] on label "[GEOGRAPHIC_DATA]" at bounding box center [226, 199] width 81 height 11
click at [181, 195] on input "[GEOGRAPHIC_DATA]" at bounding box center [177, 200] width 9 height 9
checkbox input "true"
click at [332, 192] on button "Aplicar" at bounding box center [326, 192] width 62 height 21
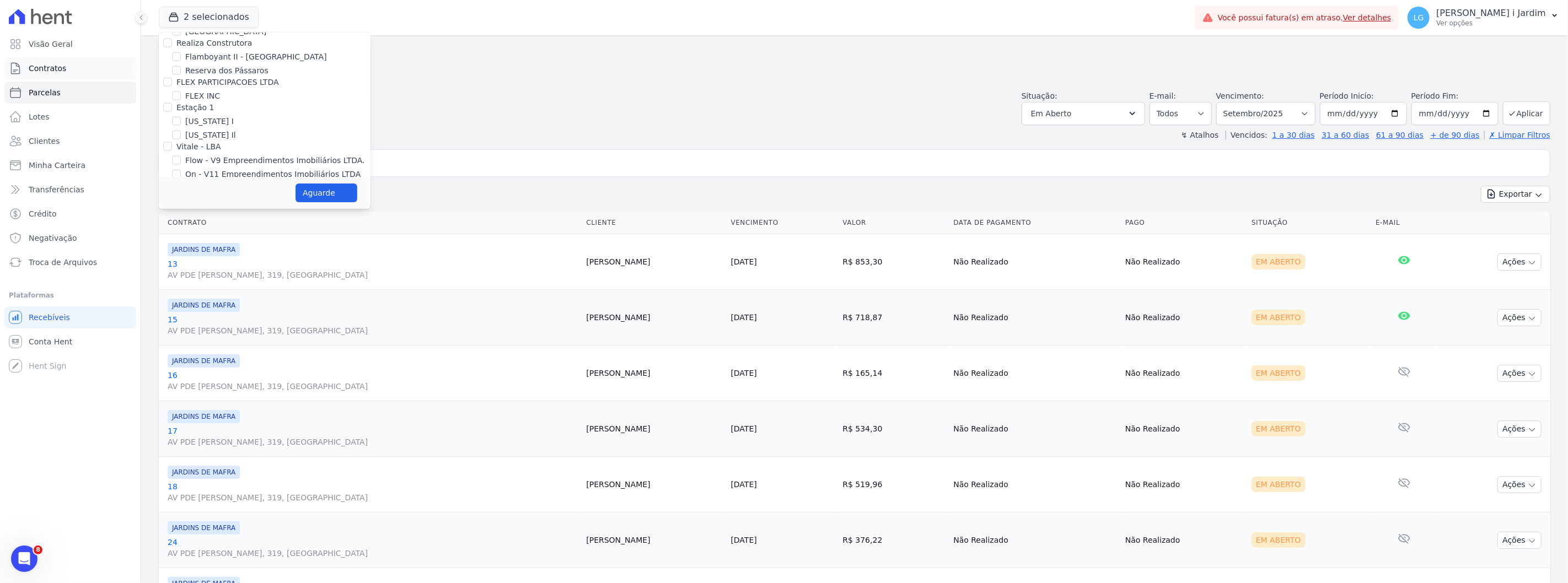
select select
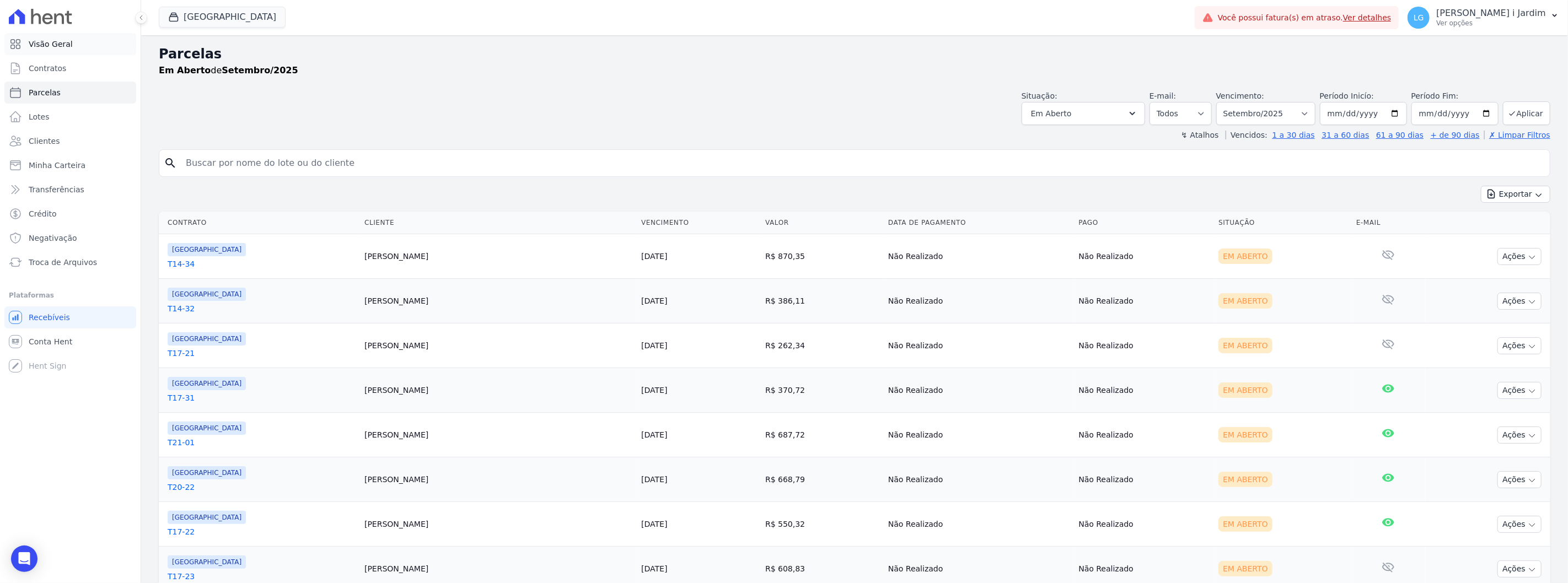
click at [96, 45] on link "Visão Geral" at bounding box center [70, 43] width 132 height 22
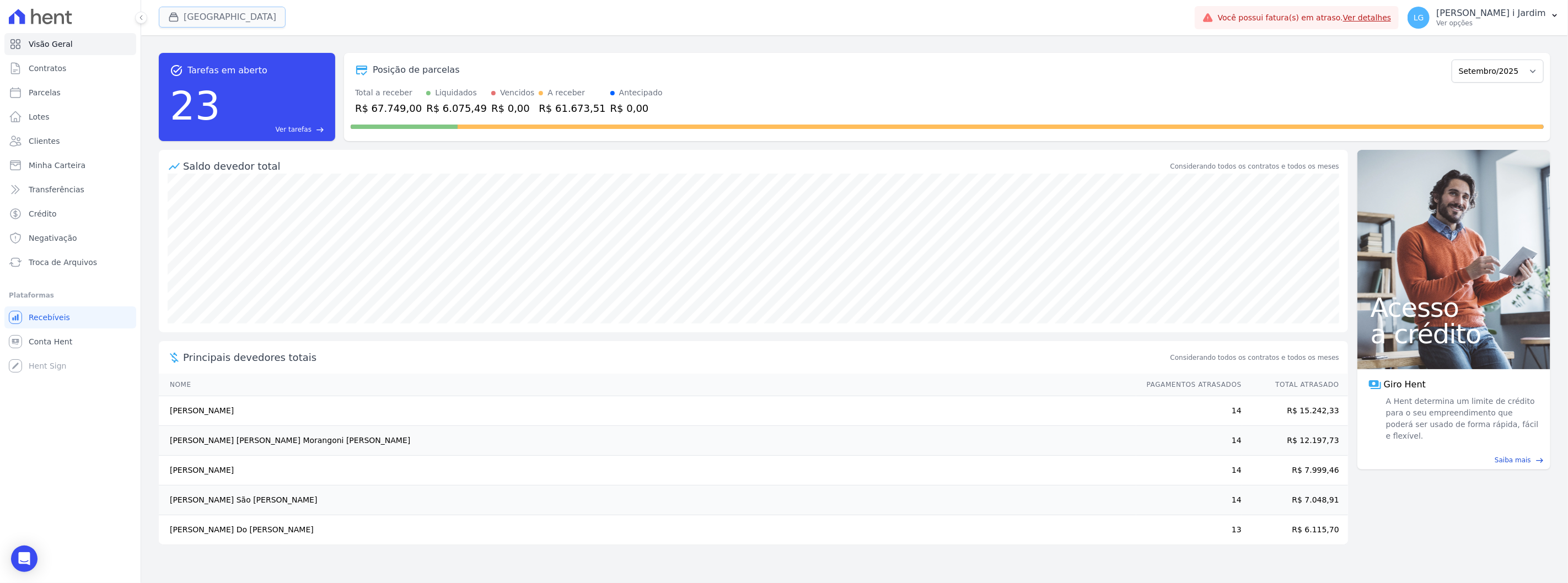
click at [195, 20] on button "[GEOGRAPHIC_DATA]" at bounding box center [222, 17] width 126 height 21
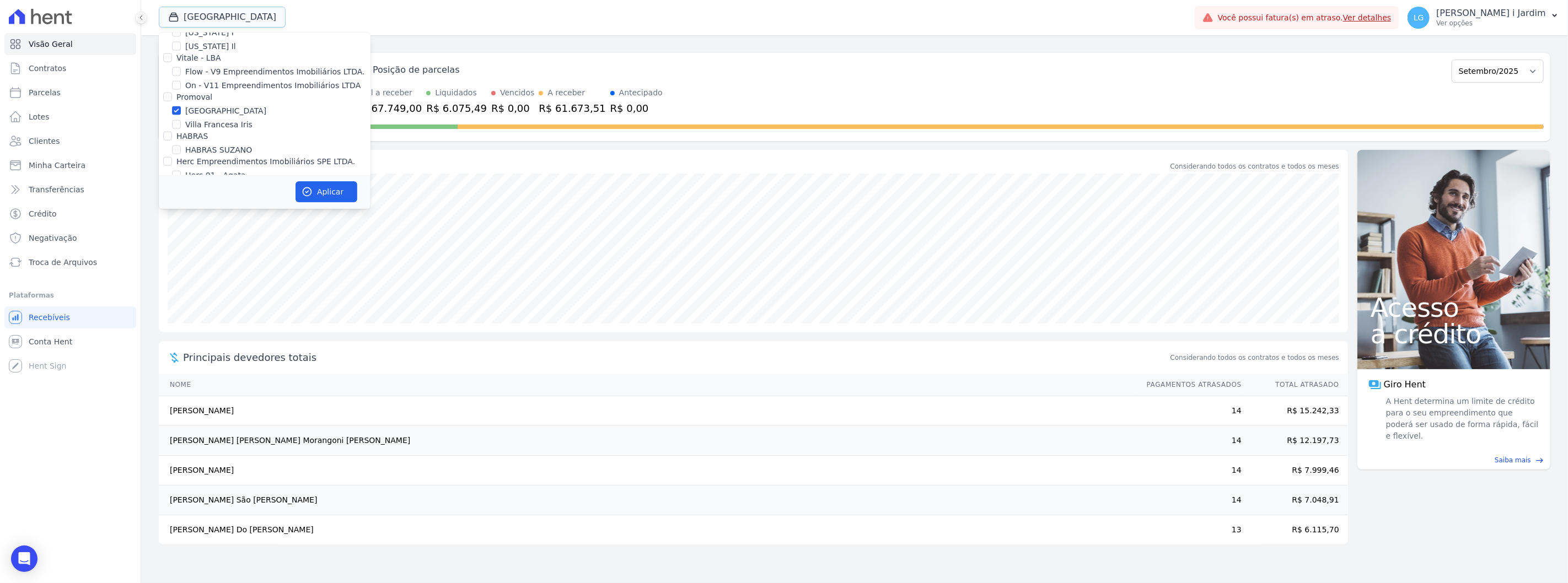
scroll to position [1164, 0]
click at [204, 229] on label "[GEOGRAPHIC_DATA]" at bounding box center [226, 234] width 81 height 11
click at [181, 231] on input "[GEOGRAPHIC_DATA]" at bounding box center [177, 235] width 9 height 9
checkbox input "false"
click at [208, 243] on label "Villa Francesa Iris" at bounding box center [219, 248] width 67 height 11
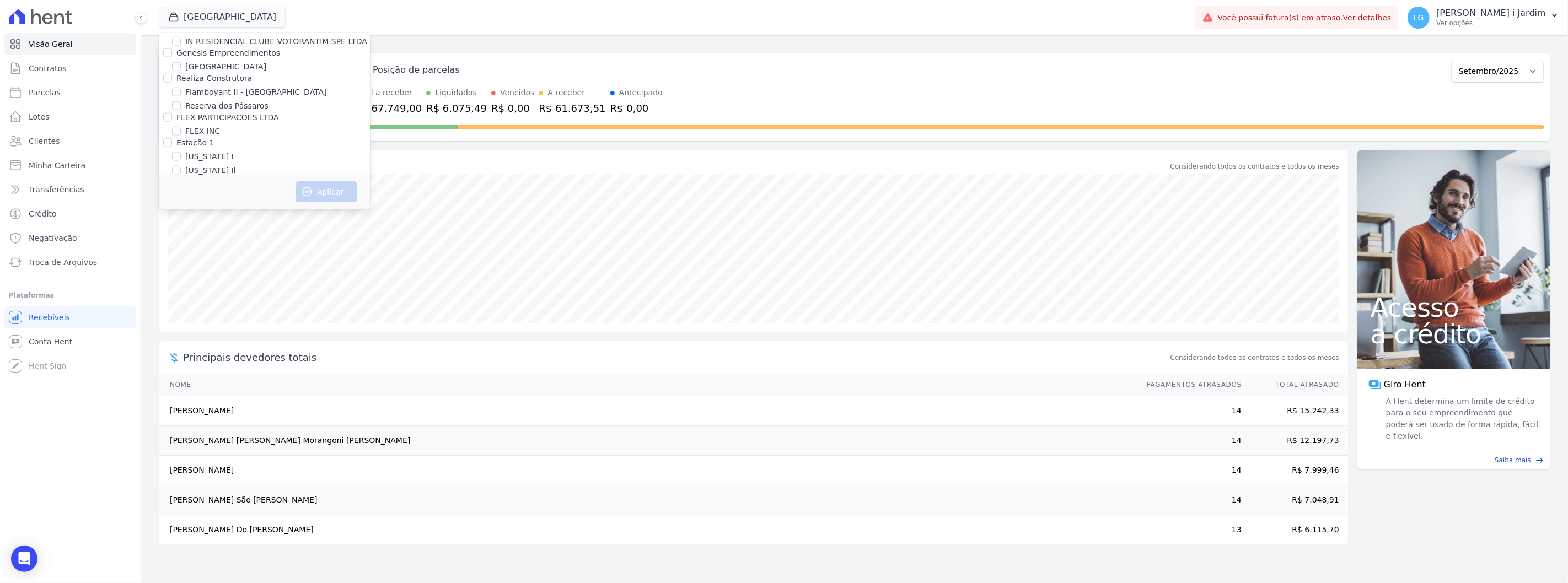
click at [181, 244] on input "Villa Francesa Iris" at bounding box center [177, 248] width 9 height 9
checkbox input "true"
click at [323, 191] on button "Aplicar" at bounding box center [326, 192] width 62 height 21
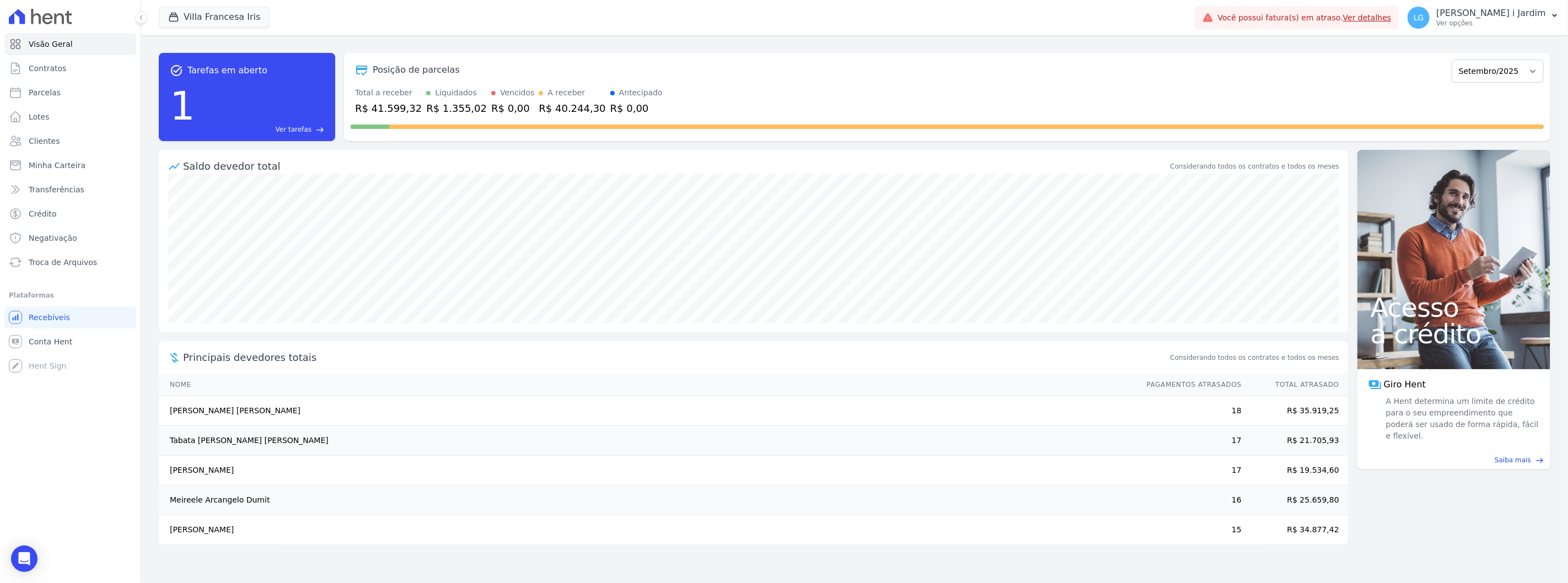
click at [434, 112] on div "R$ 1.355,02" at bounding box center [456, 109] width 61 height 15
click at [485, 162] on div "Saldo devedor total" at bounding box center [676, 166] width 985 height 15
click at [1245, 76] on div "Posição de parcelas Setembro/2023 Outubro/2023 Novembro/2023 Dezembro/[GEOGRAPH…" at bounding box center [948, 70] width 1193 height 25
